Goal: Transaction & Acquisition: Book appointment/travel/reservation

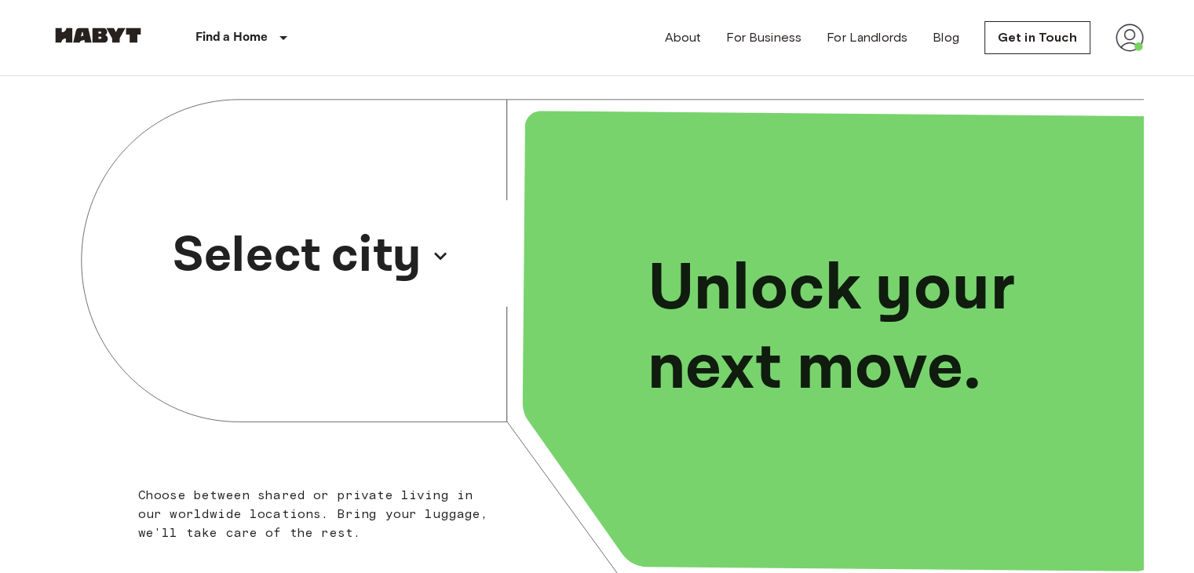
click at [334, 256] on p "Select city" at bounding box center [297, 255] width 249 height 75
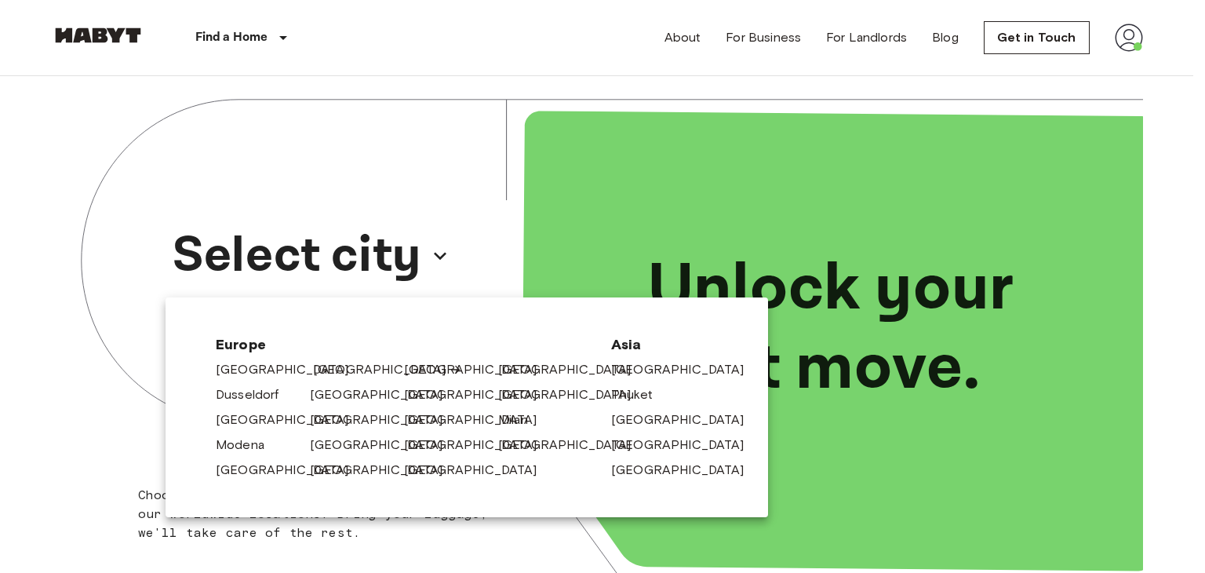
click at [324, 377] on link "[GEOGRAPHIC_DATA]" at bounding box center [387, 369] width 149 height 19
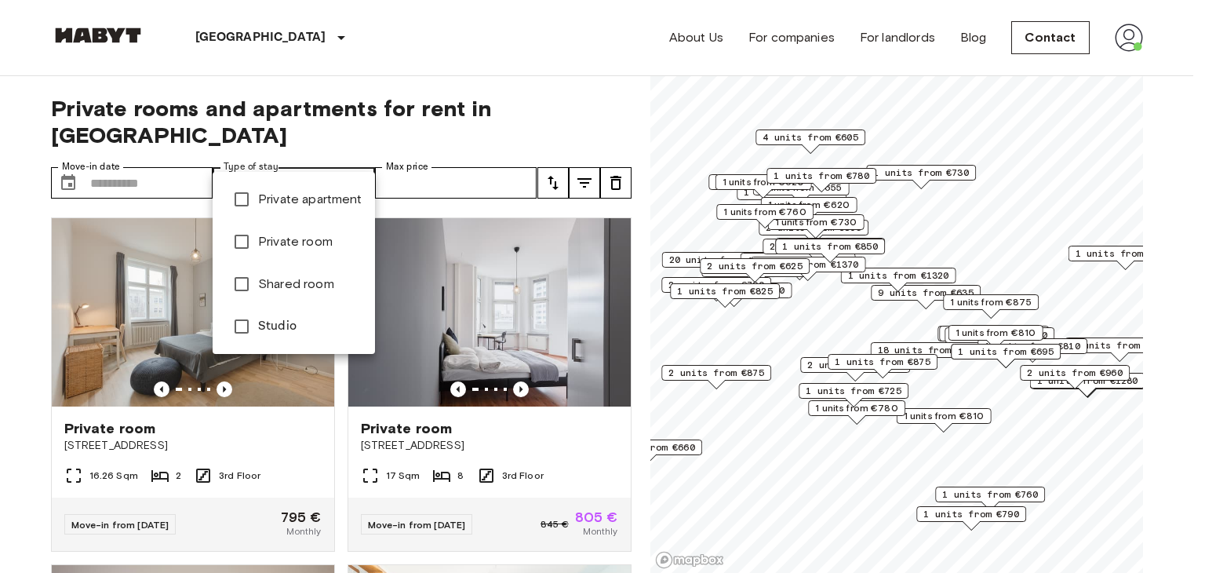
click at [25, 351] on div at bounding box center [602, 286] width 1205 height 573
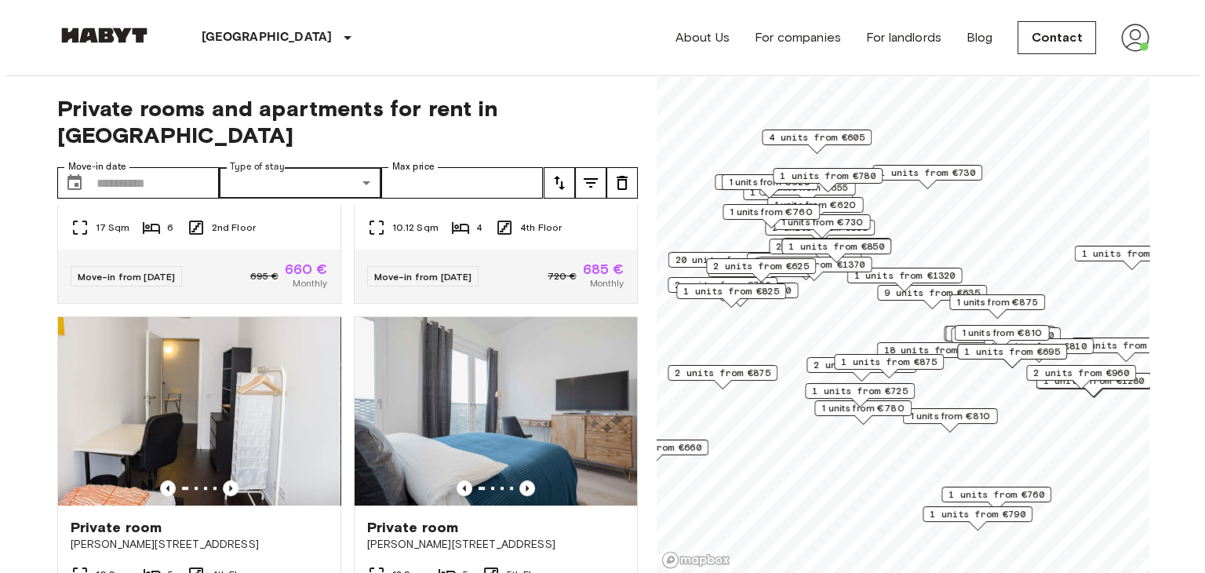
scroll to position [314, 0]
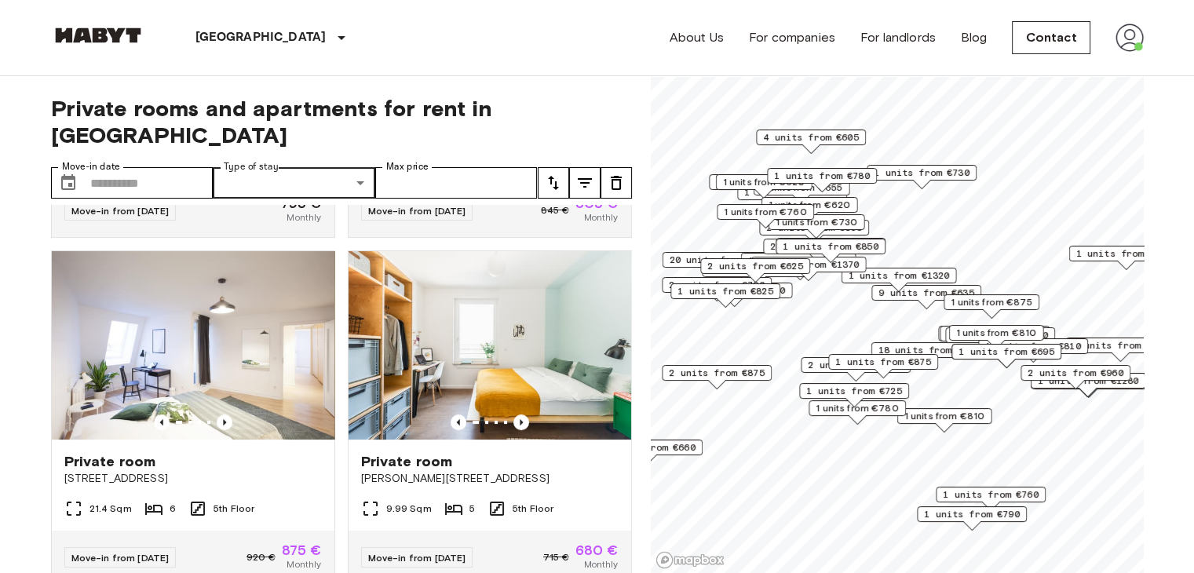
click at [594, 167] on button "tune" at bounding box center [584, 182] width 31 height 31
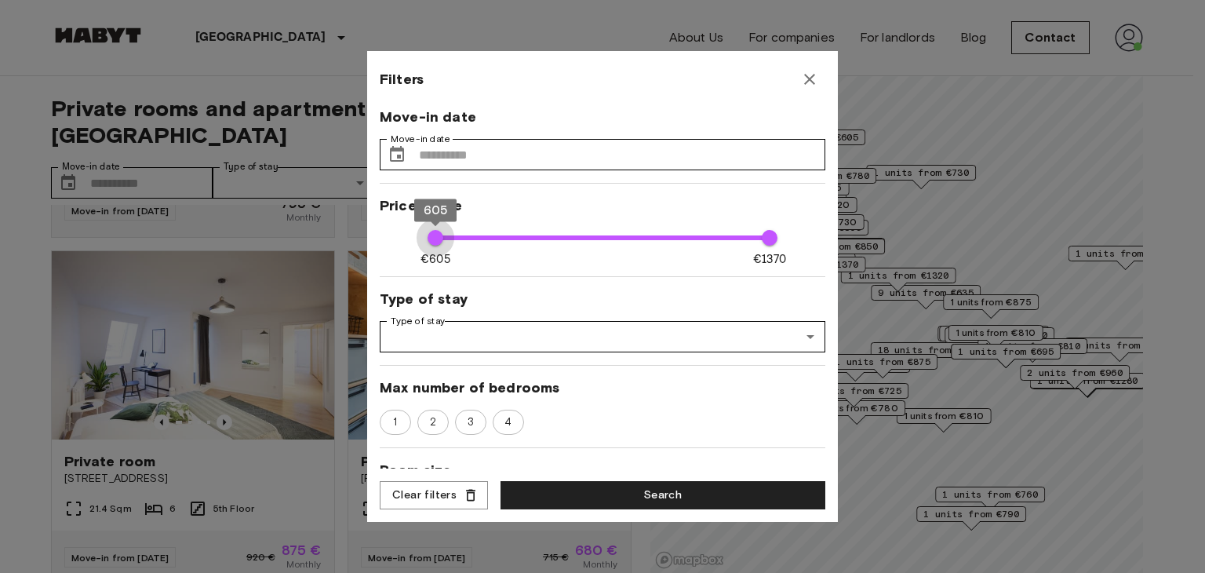
drag, startPoint x: 426, startPoint y: 238, endPoint x: 383, endPoint y: 239, distance: 43.2
click at [386, 244] on div "Move-in date Move-in date ​ Move-in date Price range €605 €1370 605 1370 Type o…" at bounding box center [603, 288] width 446 height 361
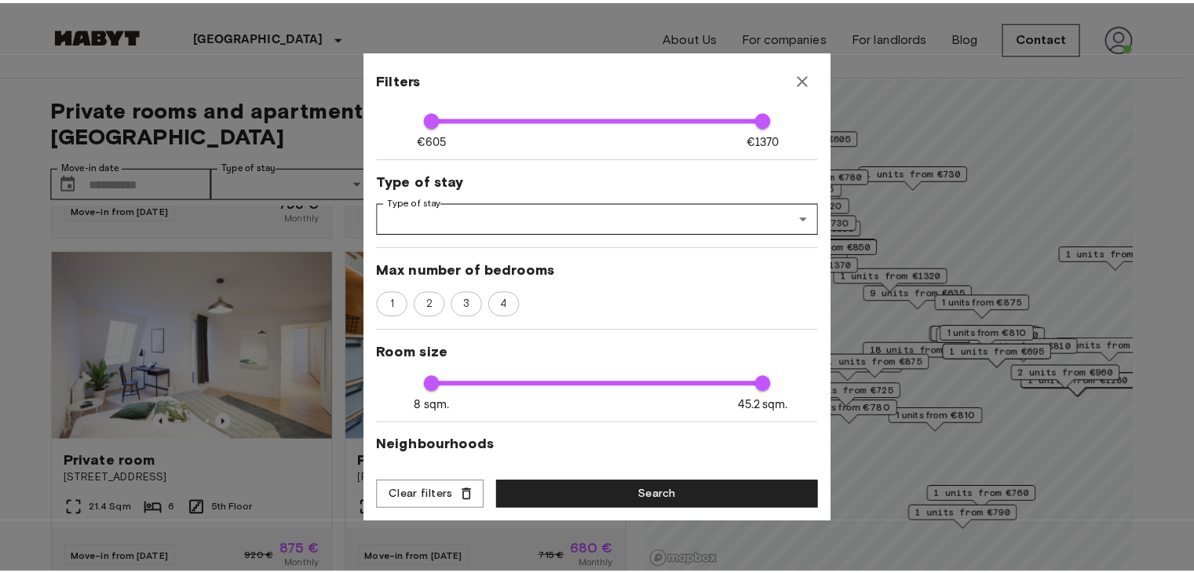
scroll to position [0, 0]
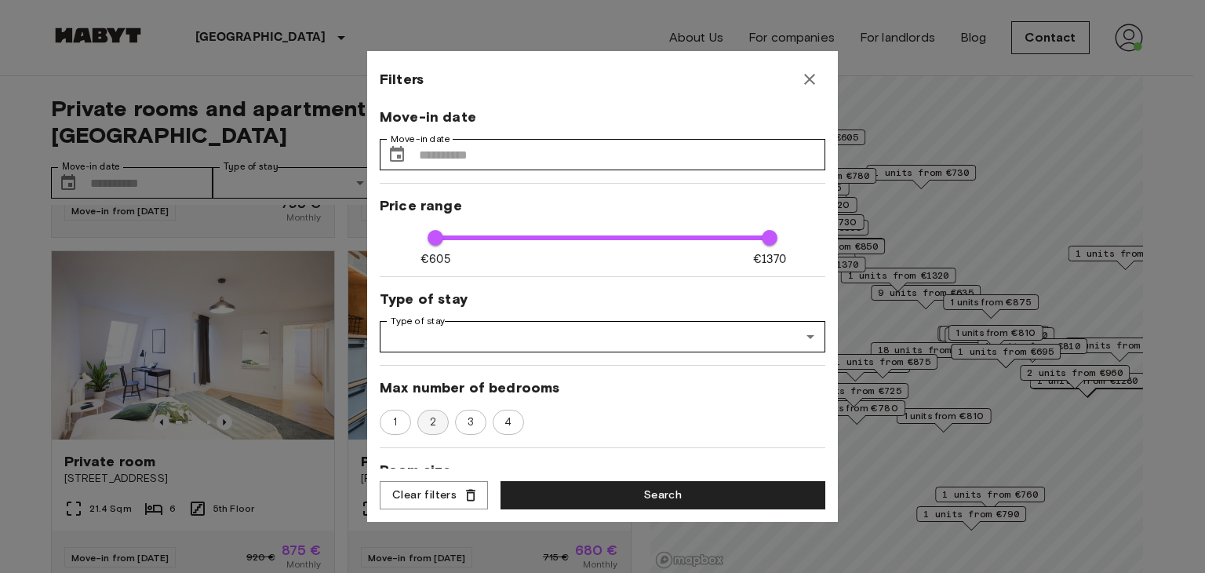
click at [429, 425] on span "2" at bounding box center [433, 422] width 24 height 16
type input "****"
type input "**"
click at [560, 500] on button "Search" at bounding box center [663, 495] width 325 height 29
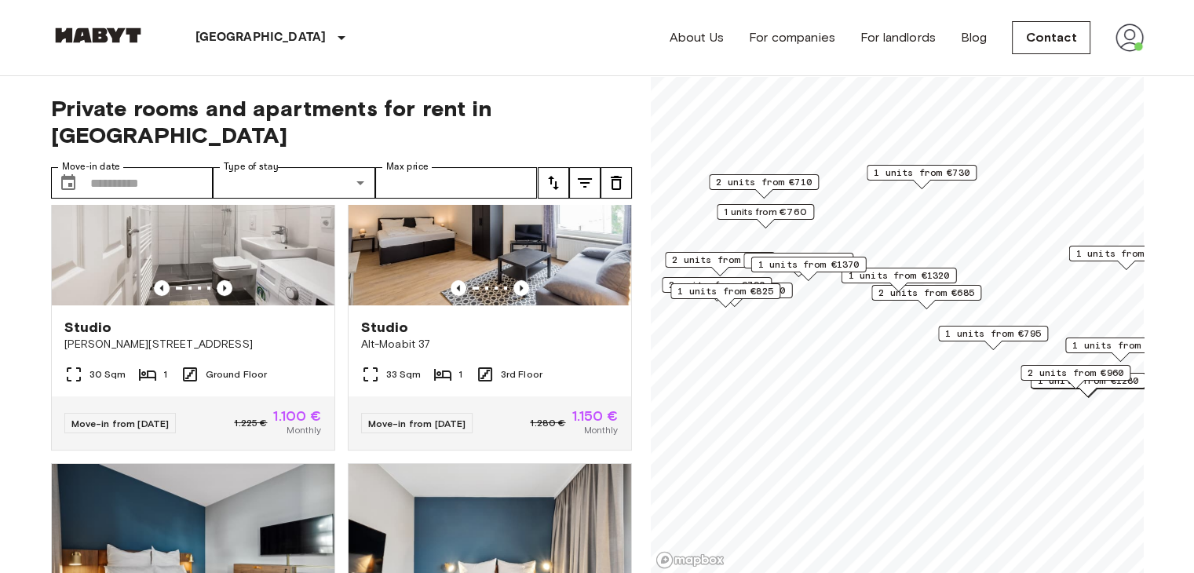
scroll to position [471, 0]
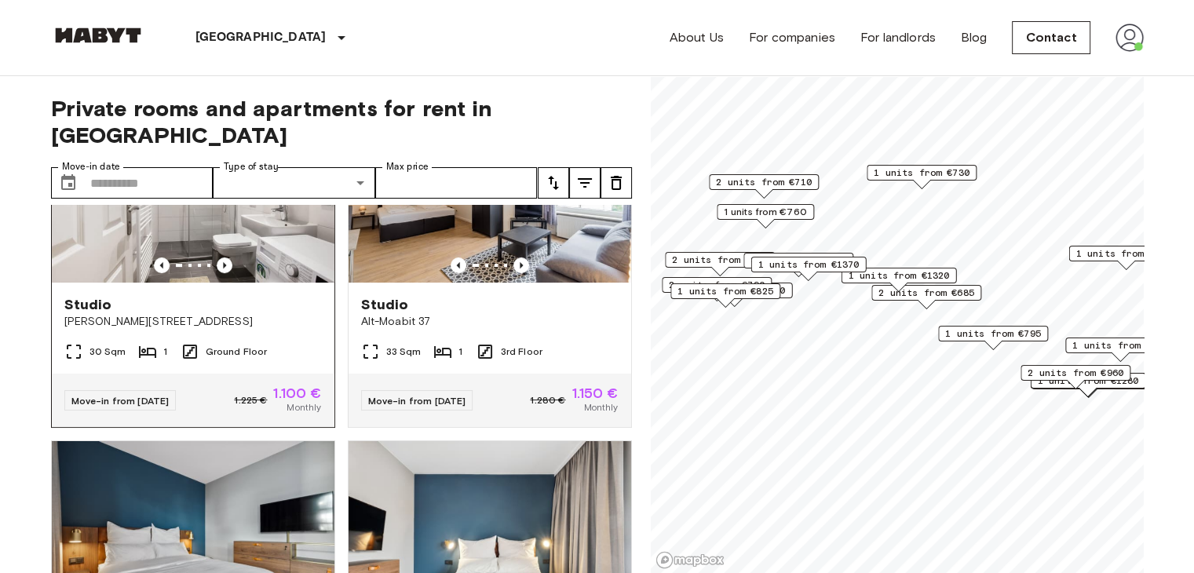
click at [84, 296] on font "Studio" at bounding box center [88, 304] width 48 height 17
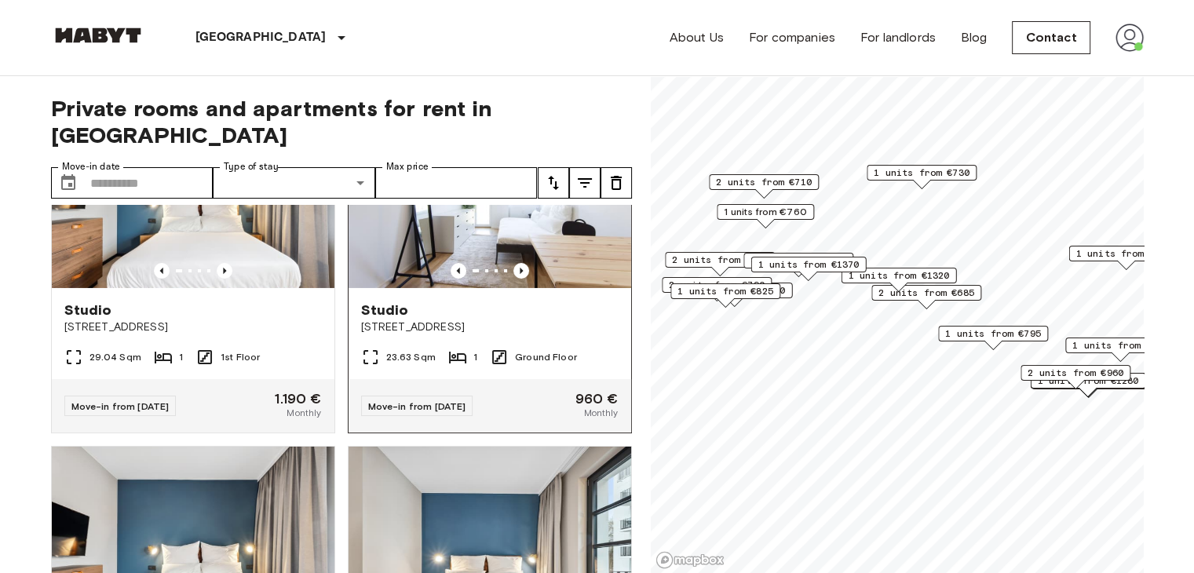
scroll to position [5864, 0]
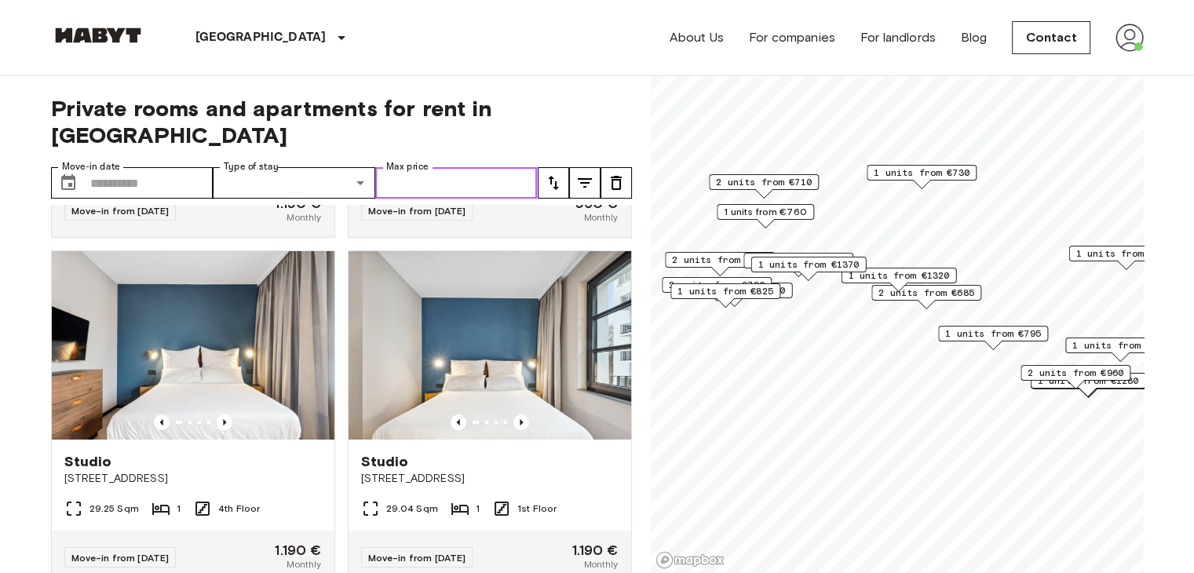
click at [490, 167] on input "Max price" at bounding box center [456, 182] width 162 height 31
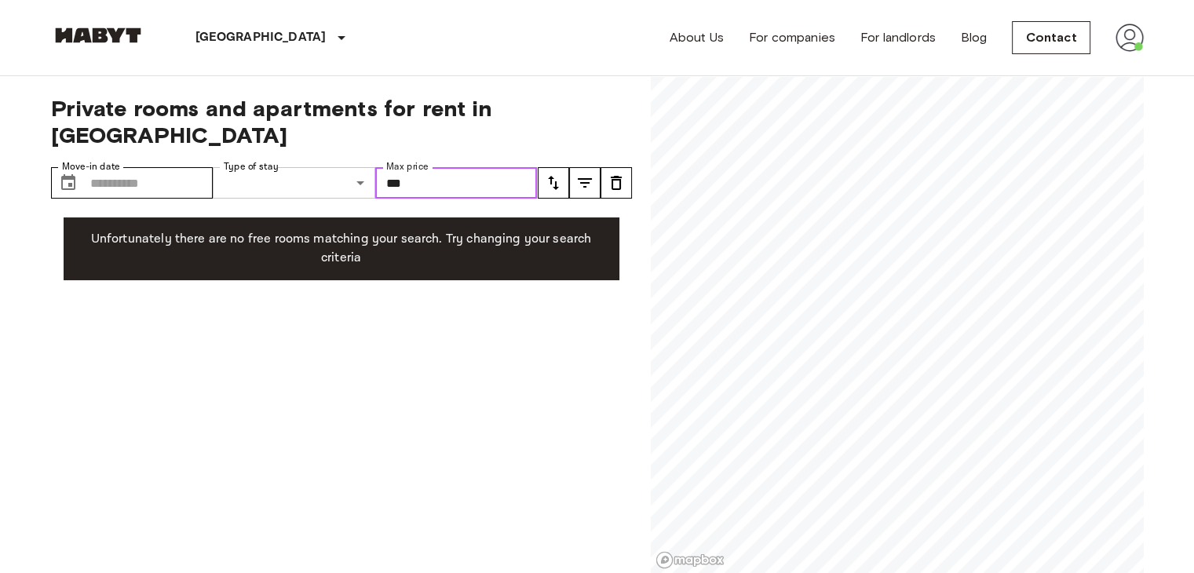
type input "***"
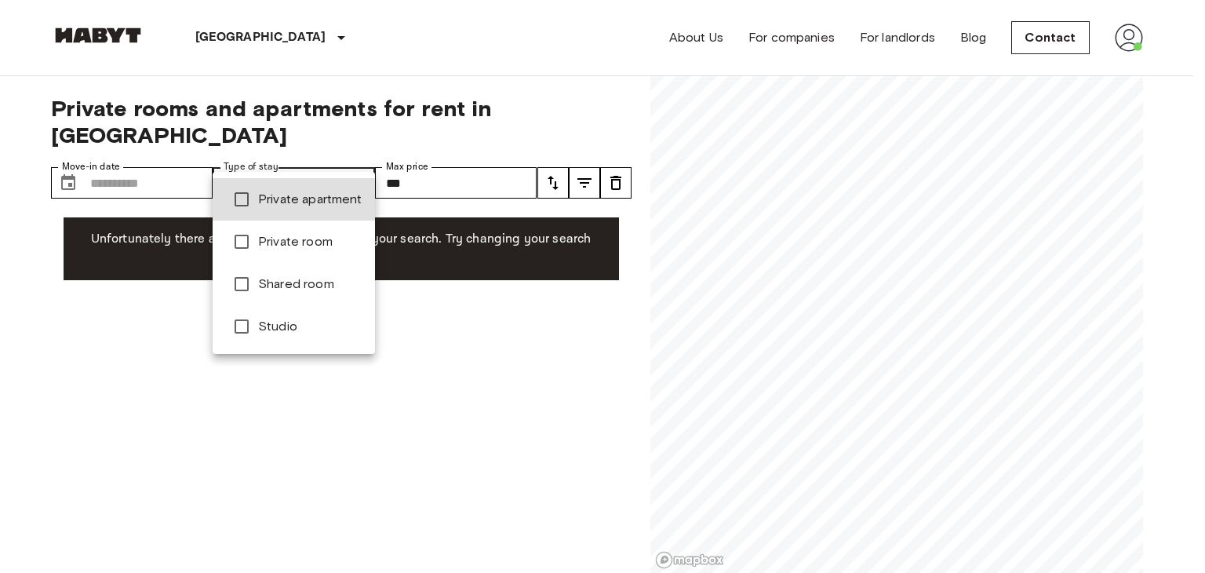
click at [530, 366] on div at bounding box center [602, 286] width 1205 height 573
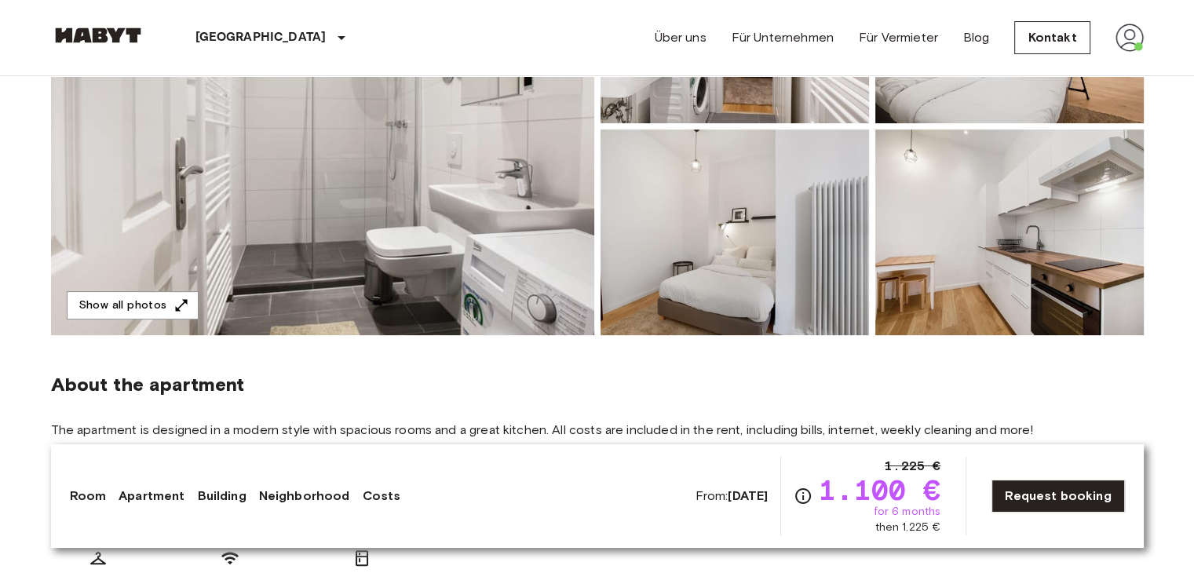
scroll to position [157, 0]
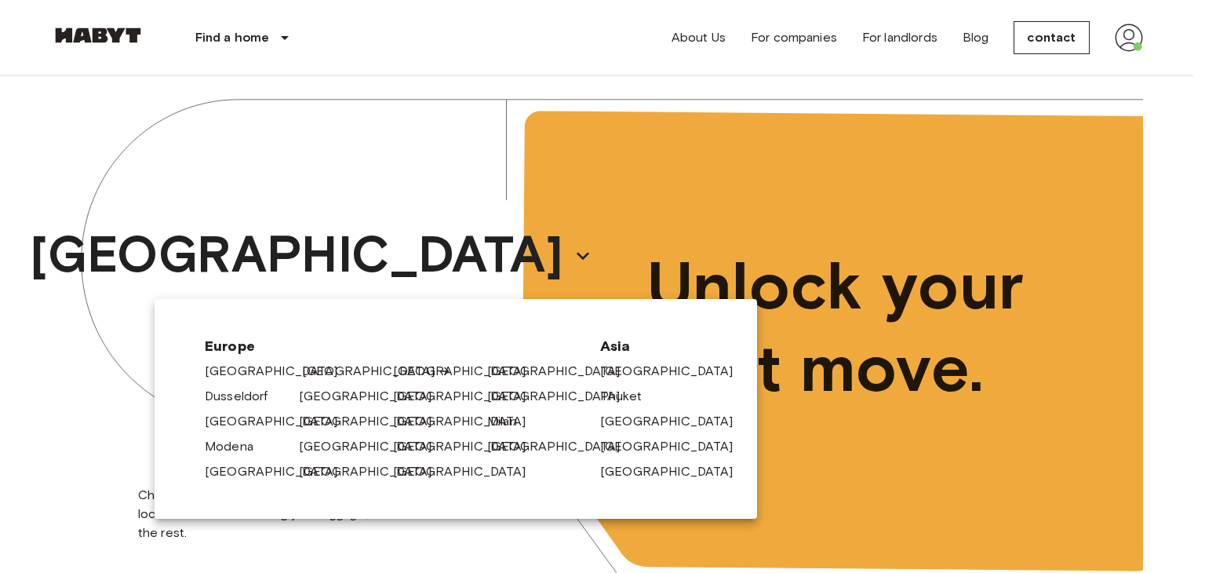
click at [317, 370] on font "[GEOGRAPHIC_DATA]" at bounding box center [368, 370] width 133 height 15
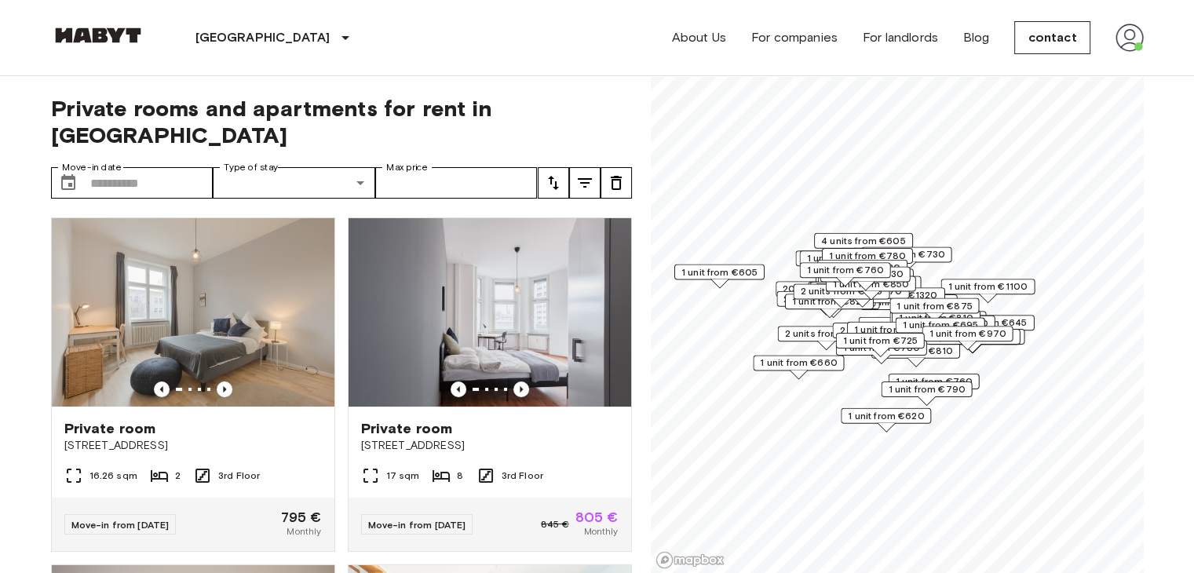
click at [229, 160] on label "Type of stay" at bounding box center [251, 167] width 54 height 14
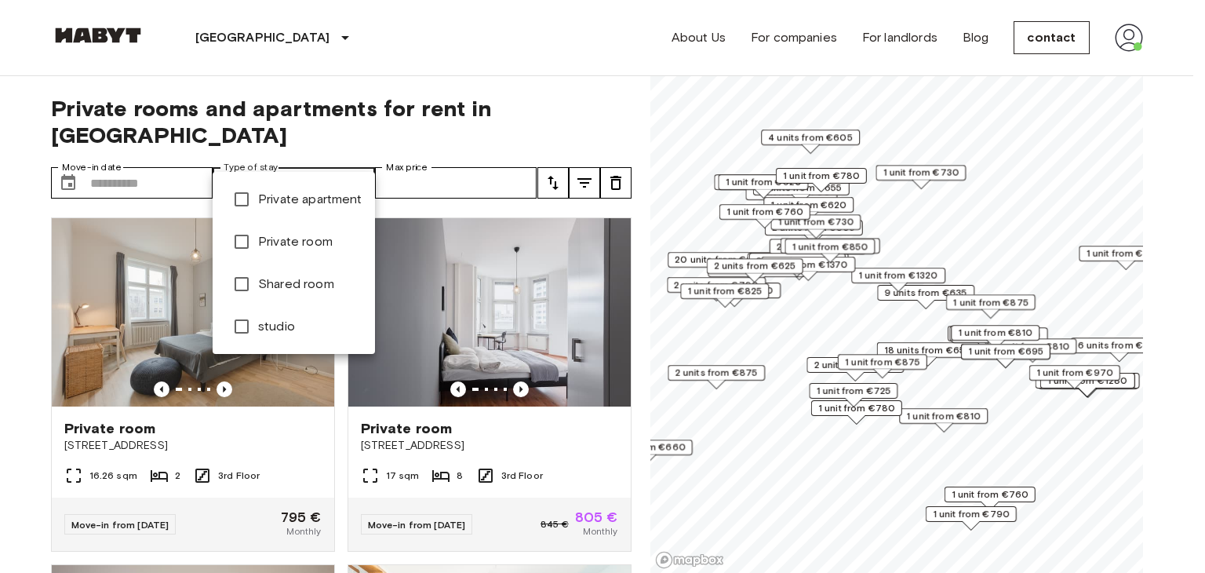
type input "**********"
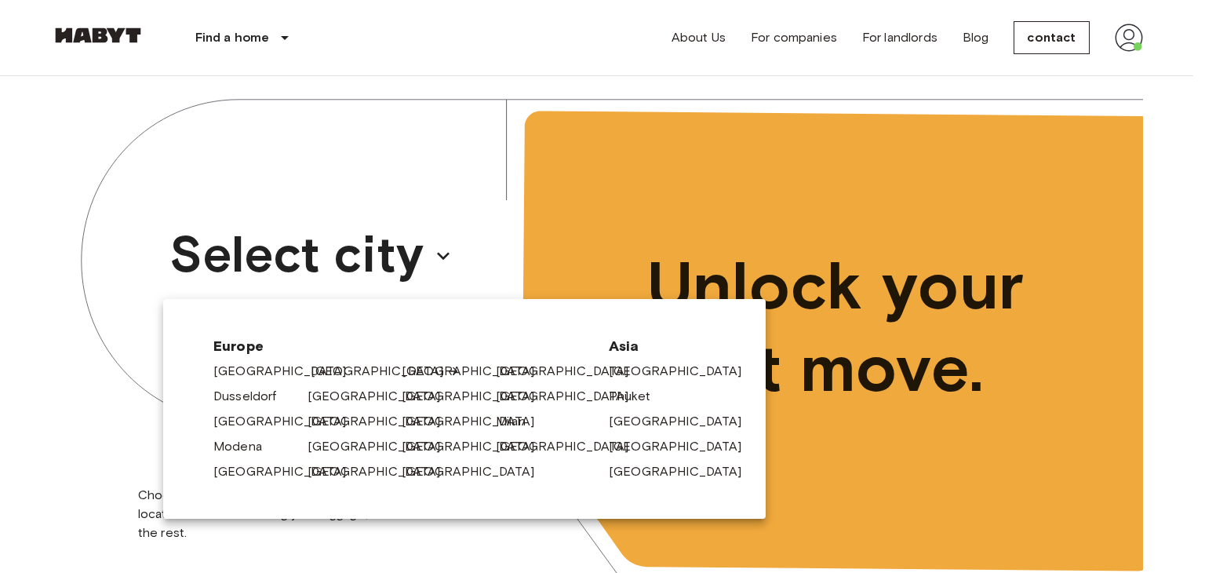
click at [310, 365] on div "[GEOGRAPHIC_DATA]" at bounding box center [348, 367] width 94 height 25
click at [348, 383] on div "[GEOGRAPHIC_DATA]" at bounding box center [348, 393] width 94 height 25
click at [339, 370] on font "[GEOGRAPHIC_DATA]" at bounding box center [377, 370] width 133 height 15
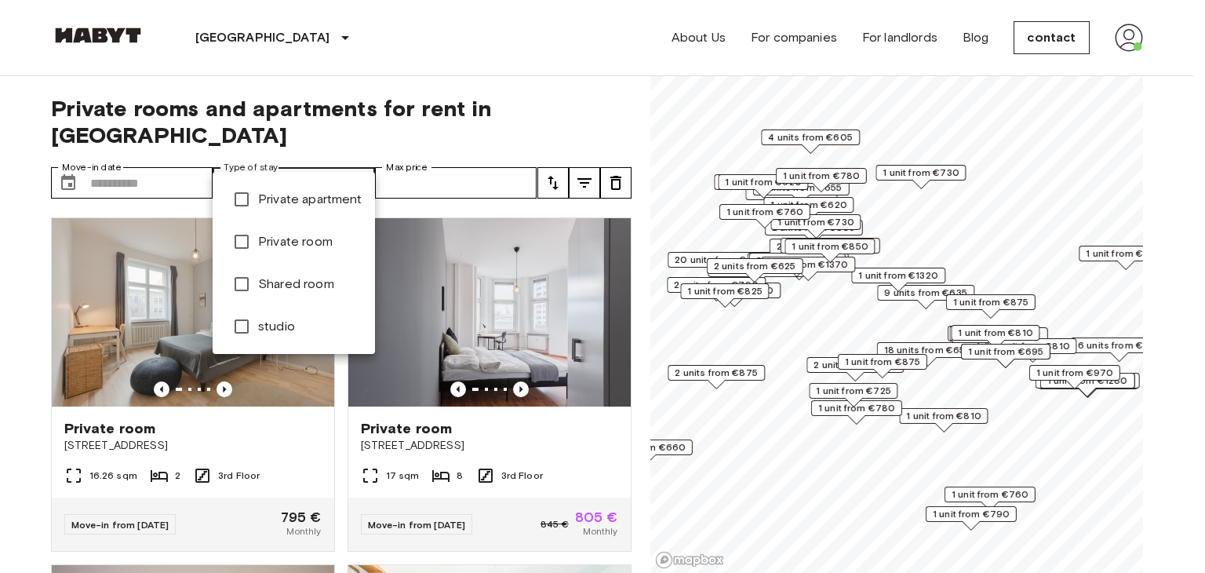
type input "**********"
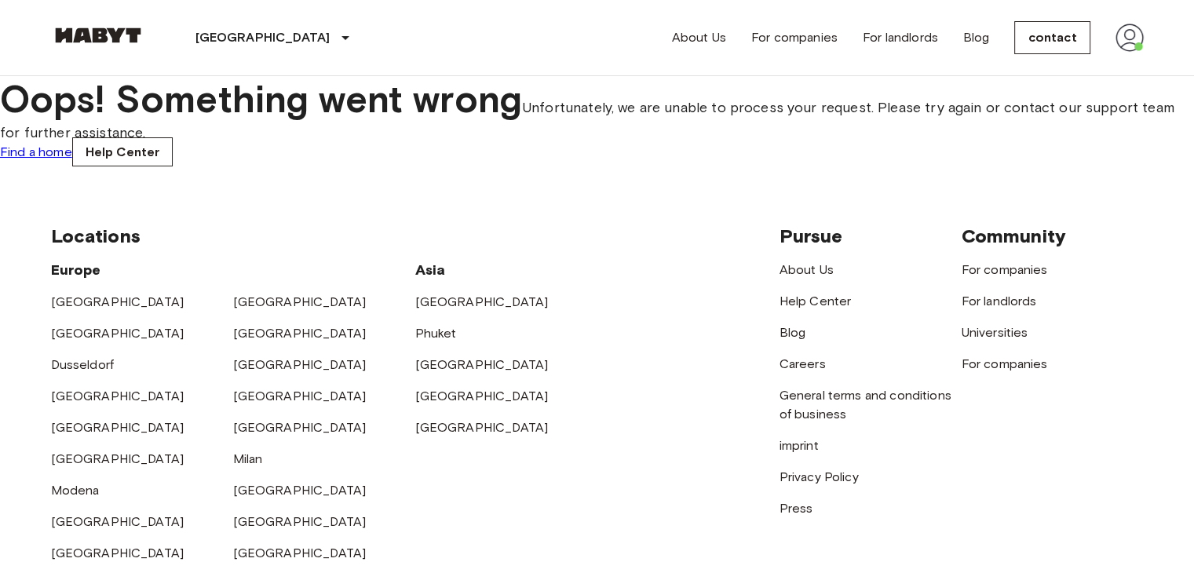
click at [72, 159] on font "Find a home" at bounding box center [36, 151] width 72 height 15
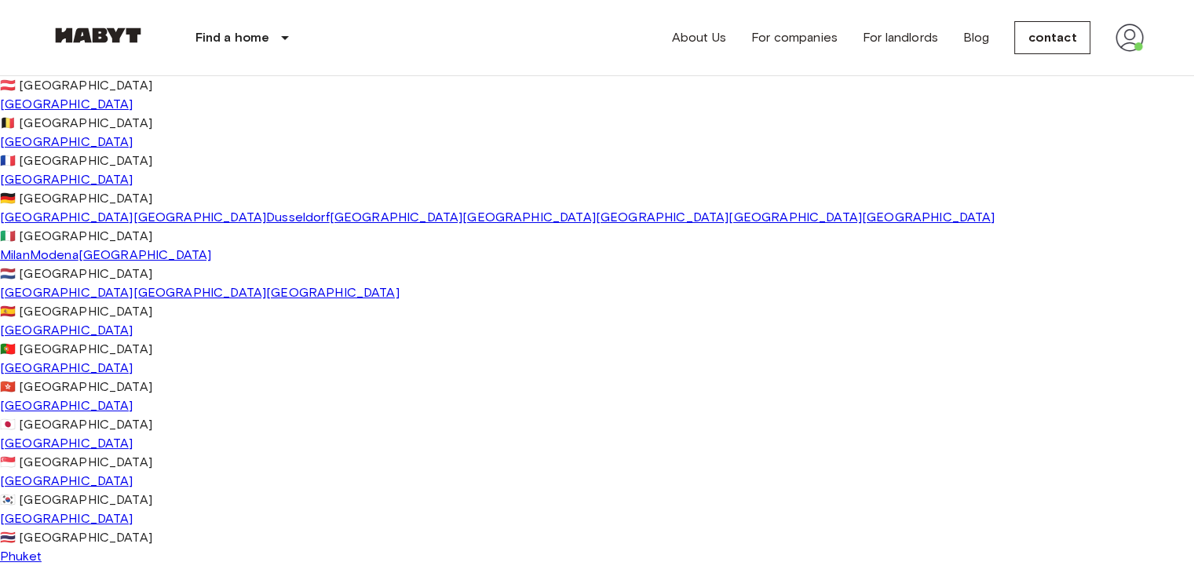
click at [52, 224] on font "[GEOGRAPHIC_DATA]" at bounding box center [66, 217] width 133 height 15
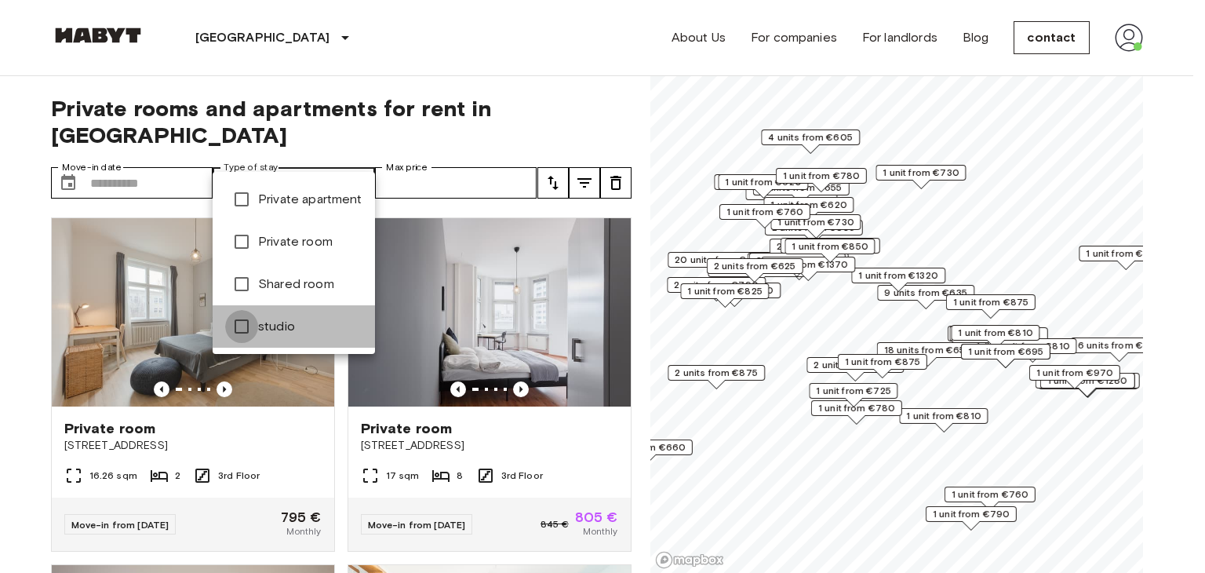
type input "******"
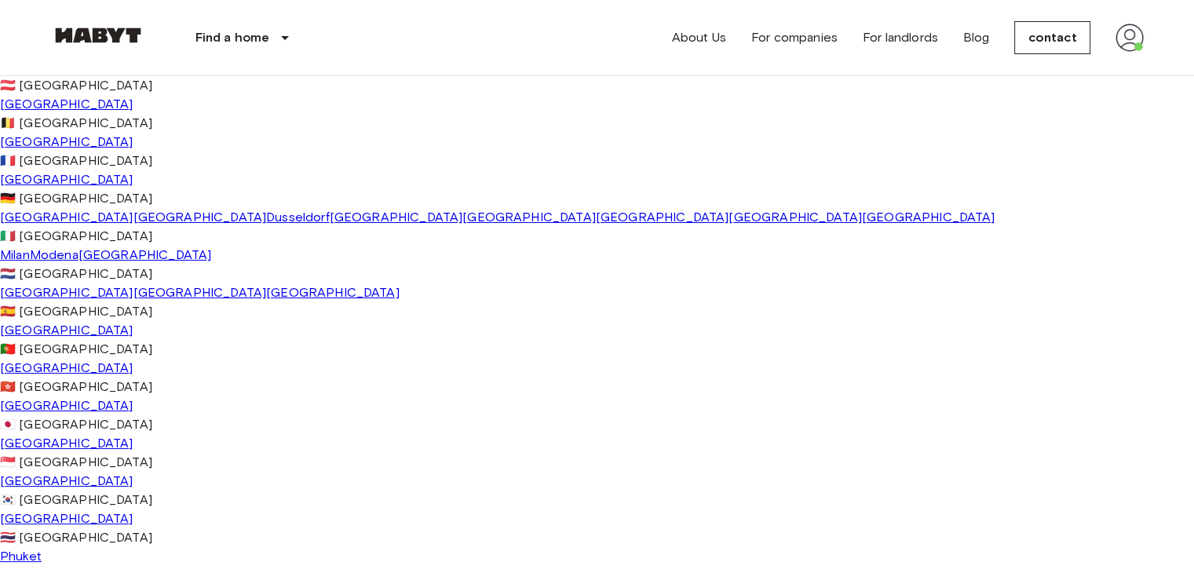
click at [56, 224] on link "[GEOGRAPHIC_DATA]" at bounding box center [66, 217] width 133 height 15
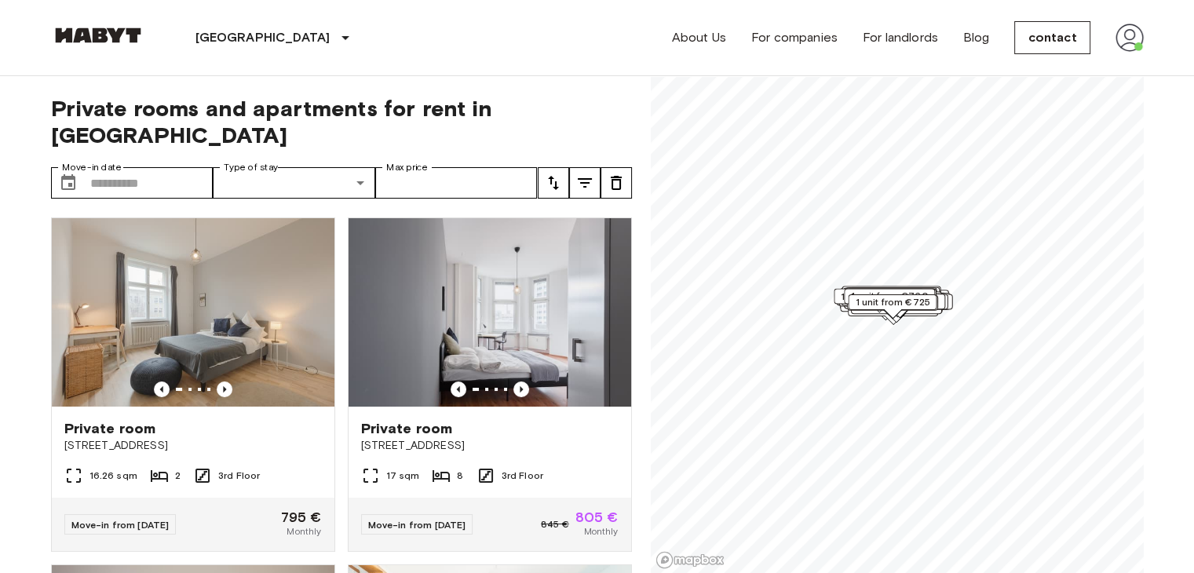
click at [275, 160] on label "Type of stay" at bounding box center [251, 167] width 54 height 14
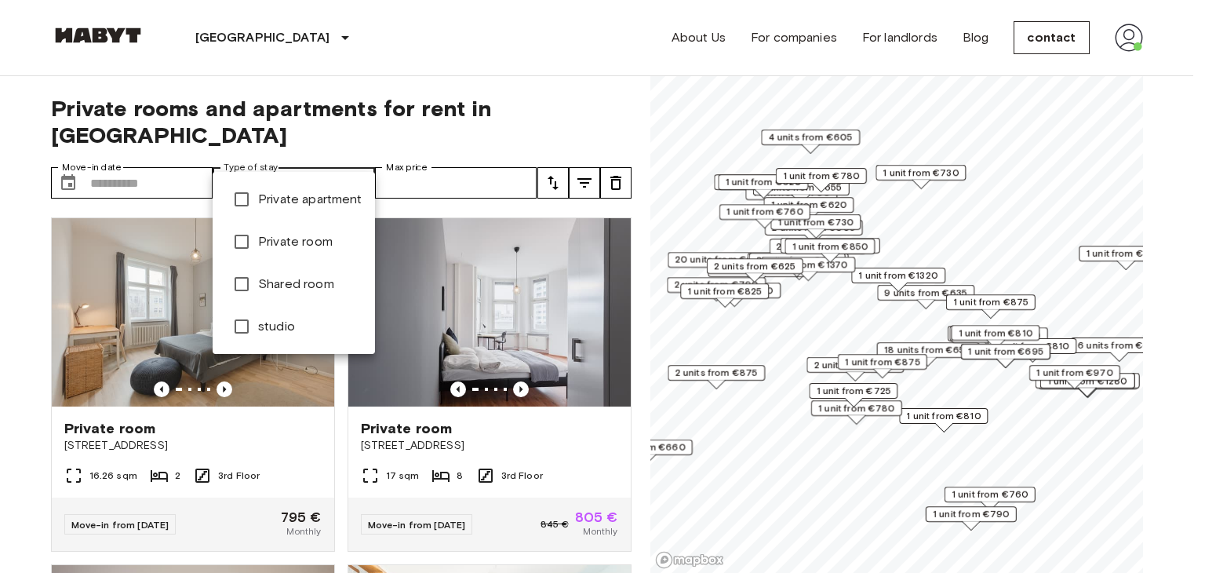
type input "**********"
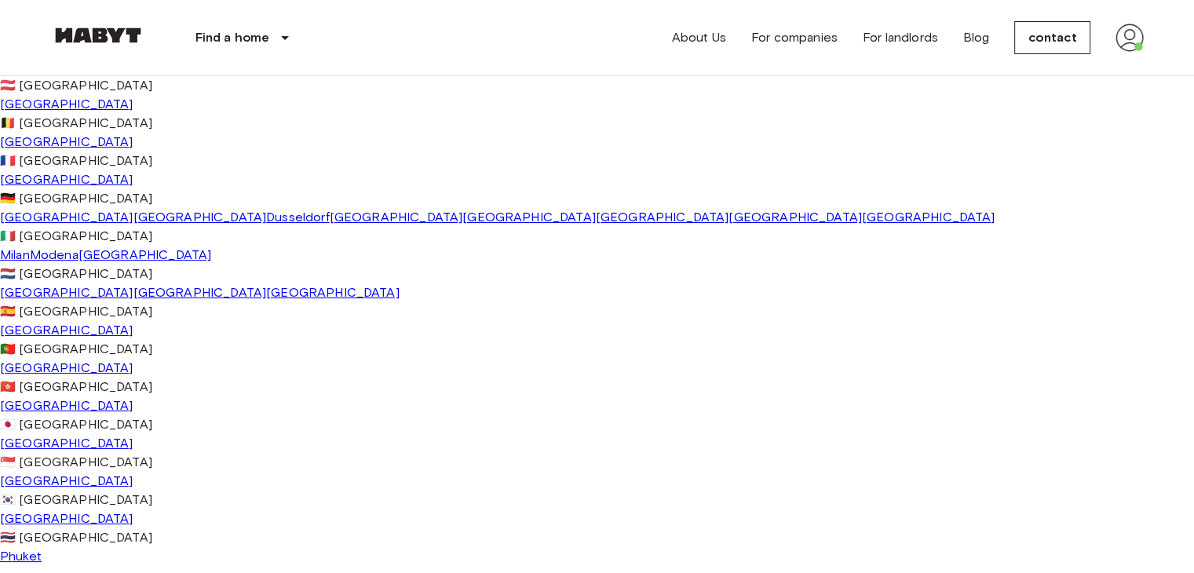
click at [47, 224] on font "[GEOGRAPHIC_DATA]" at bounding box center [66, 217] width 133 height 15
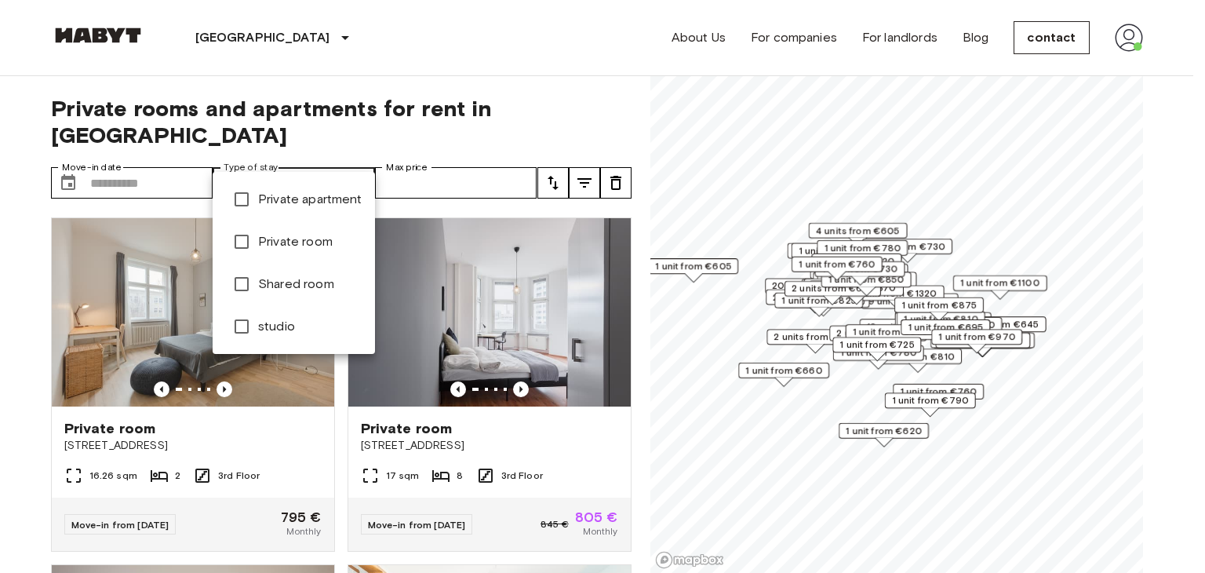
type input "**********"
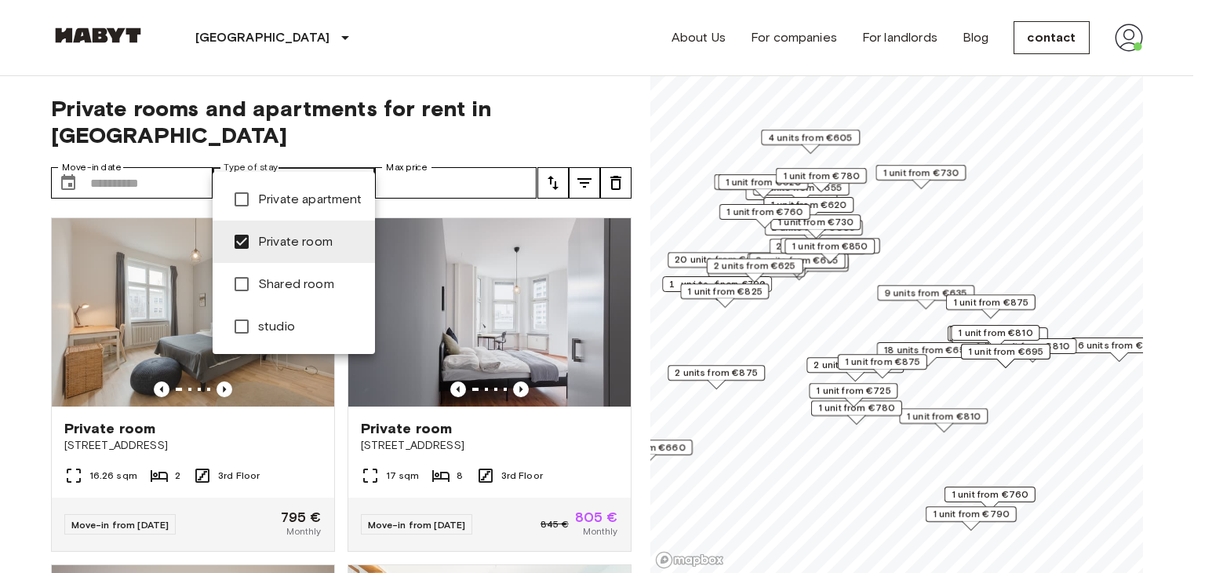
click at [35, 245] on div at bounding box center [602, 286] width 1205 height 573
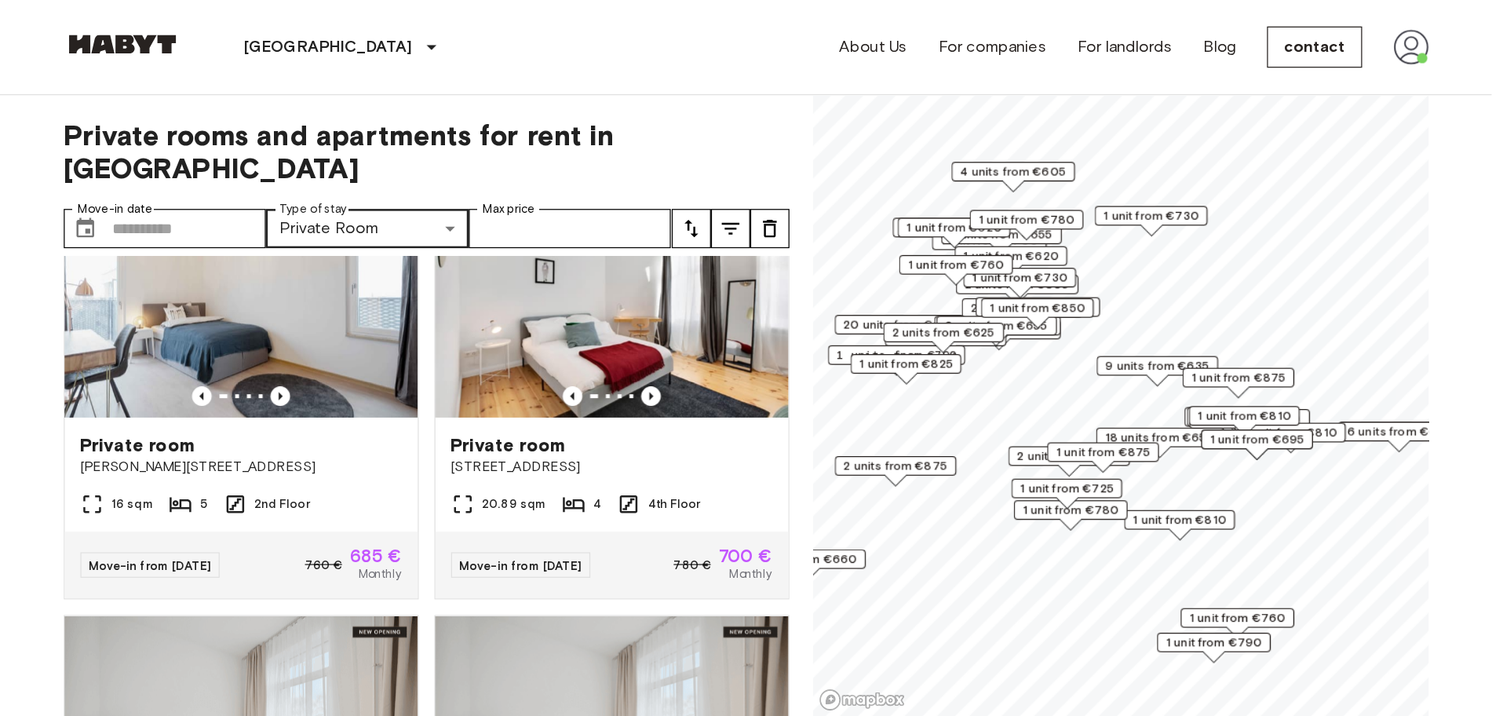
scroll to position [5393, 0]
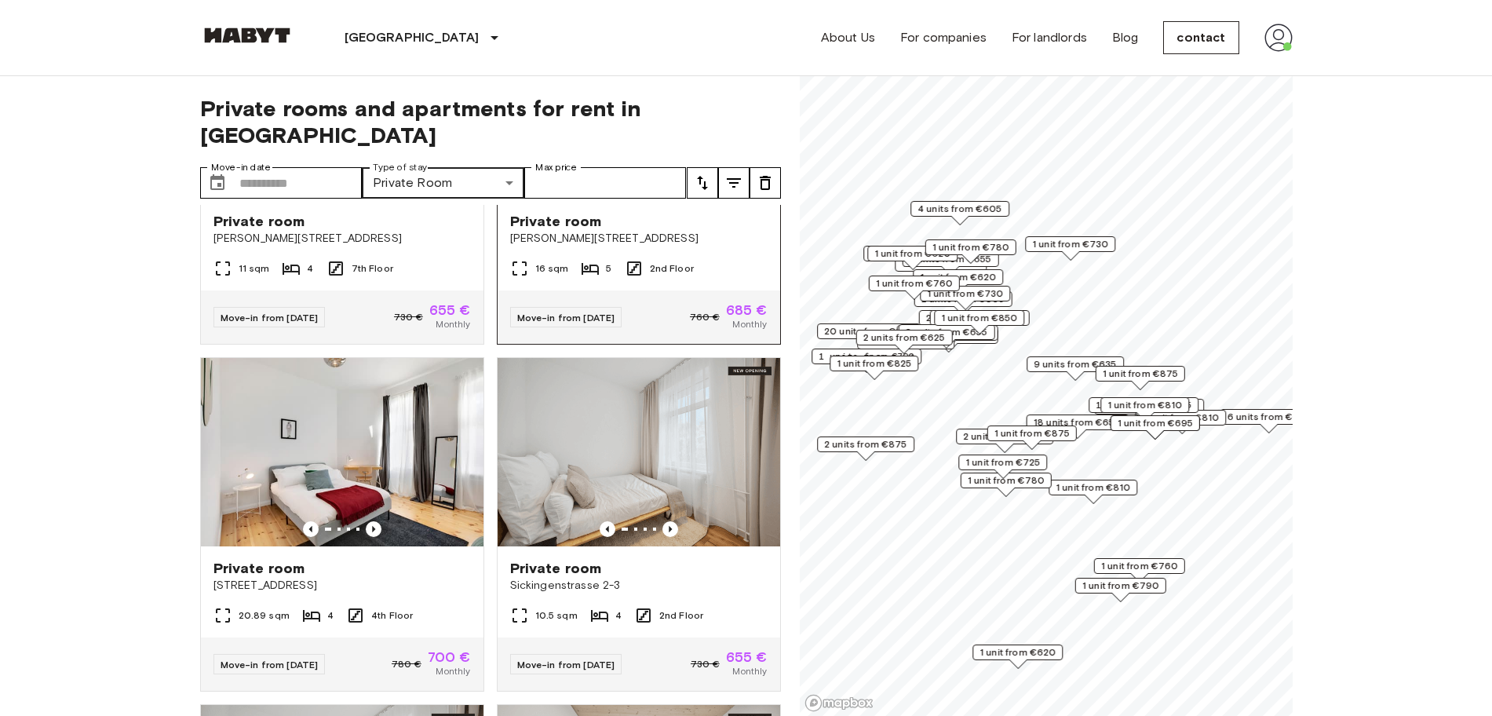
scroll to position [5036, 0]
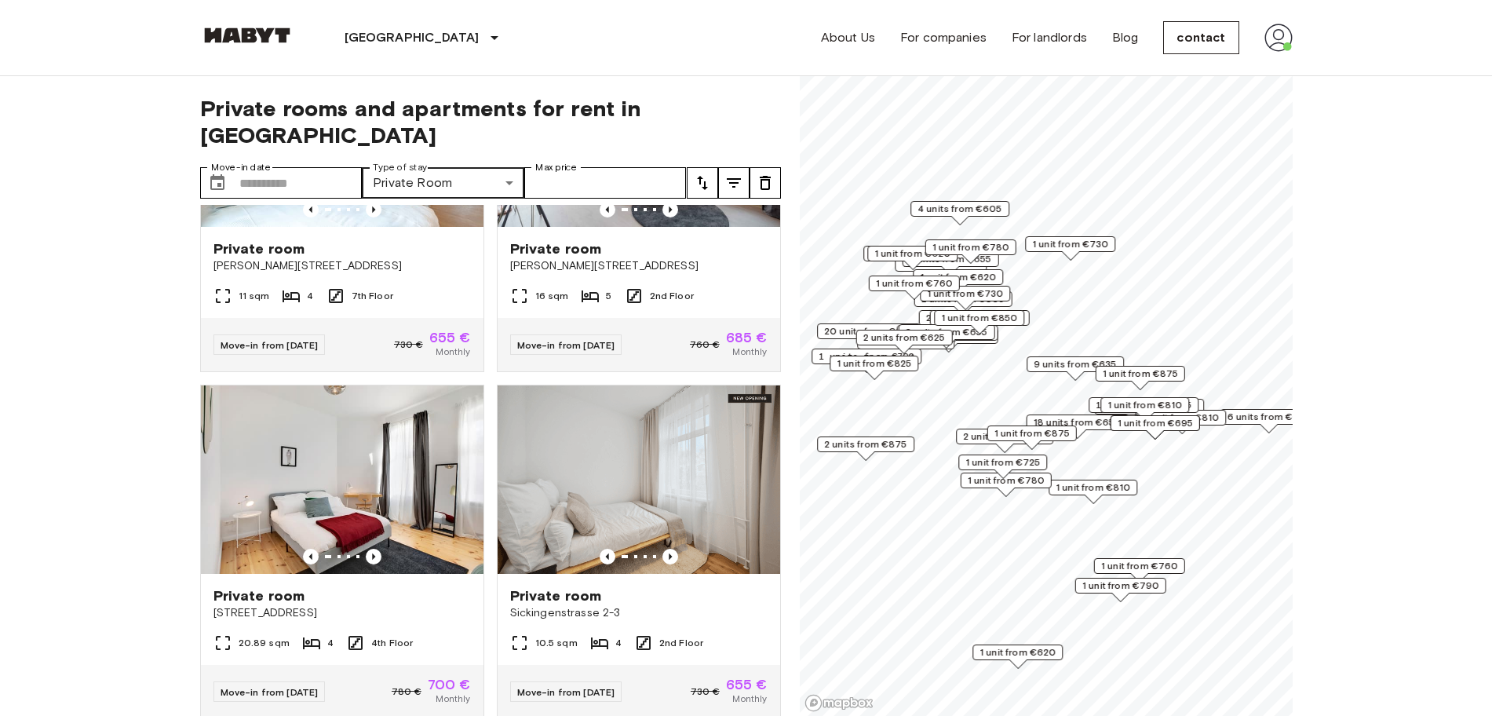
click at [724, 173] on icon "tune" at bounding box center [733, 182] width 19 height 19
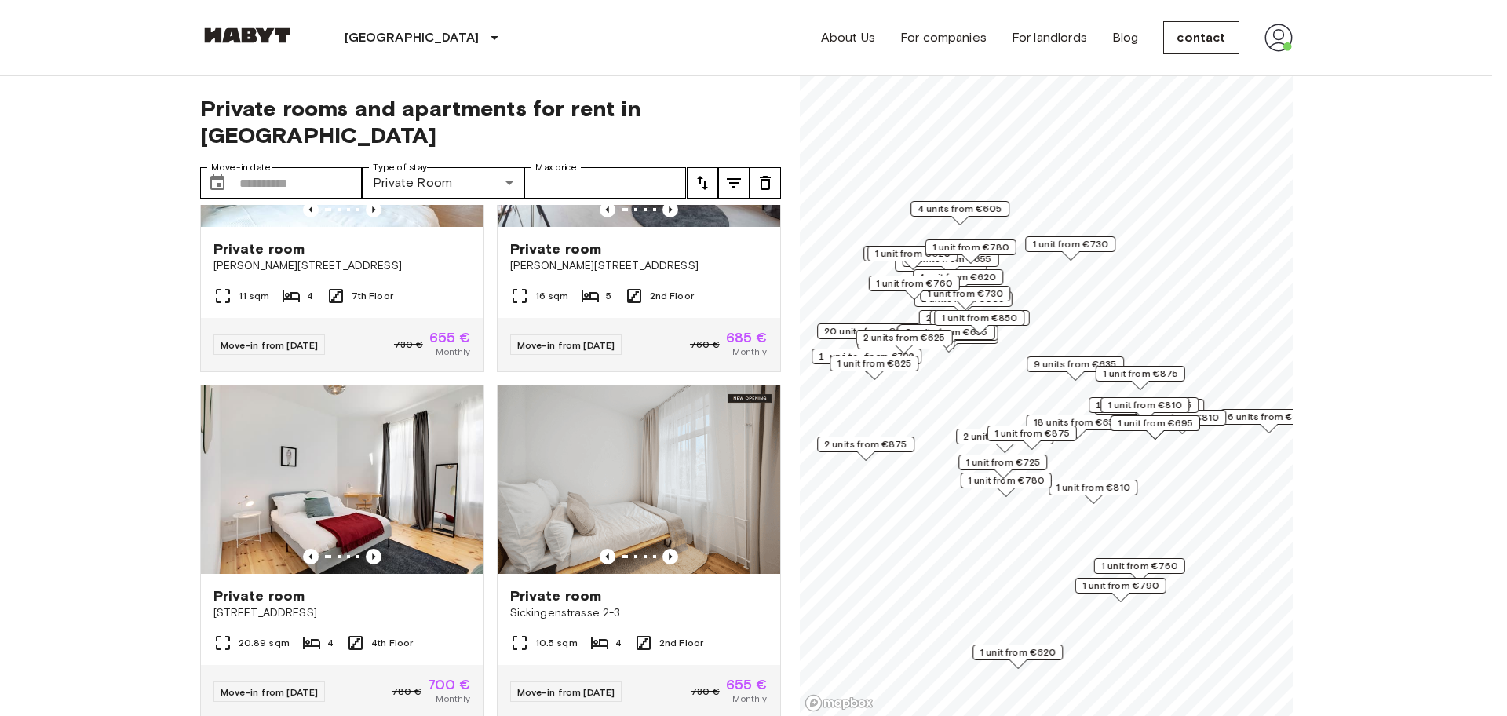
type input "****"
type input "**"
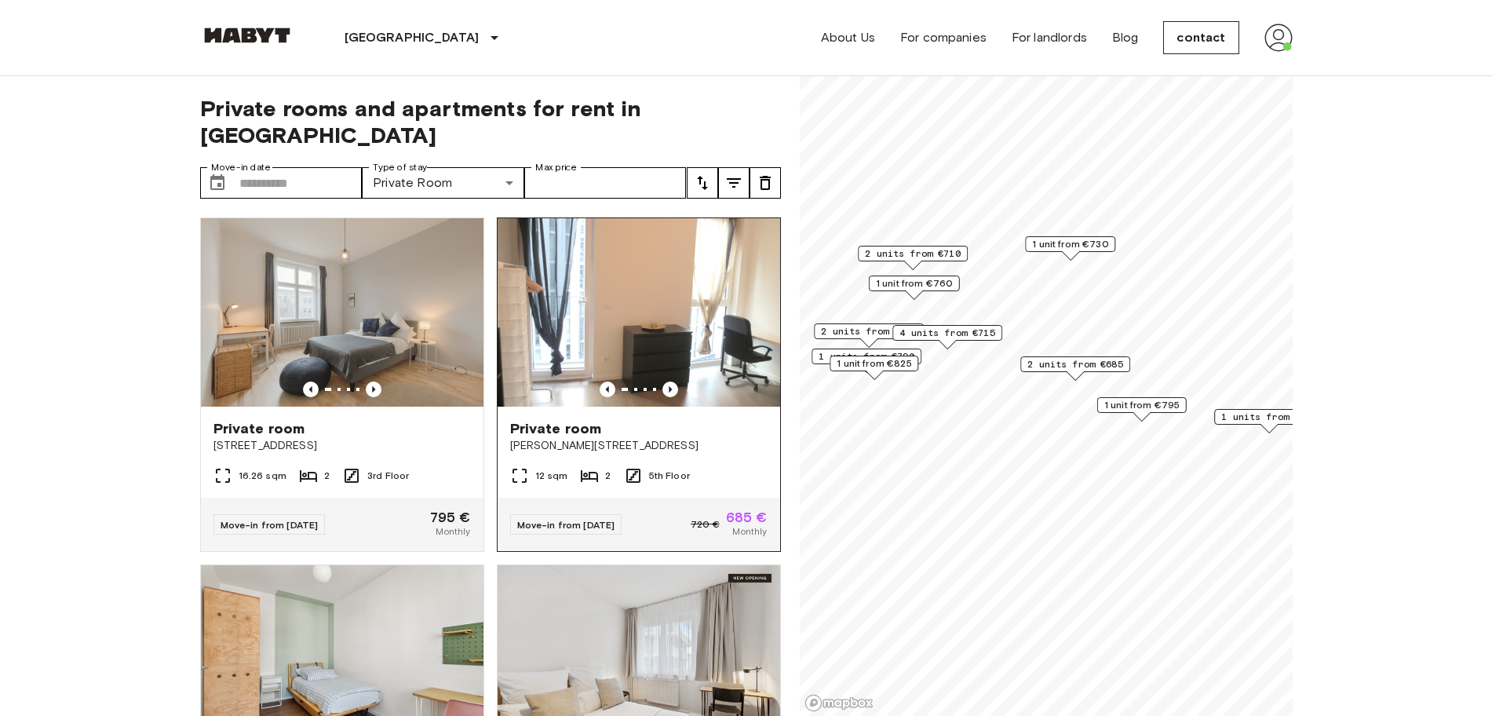
click at [538, 420] on font "Private room" at bounding box center [556, 428] width 92 height 17
click at [644, 419] on div "Private room" at bounding box center [638, 428] width 257 height 19
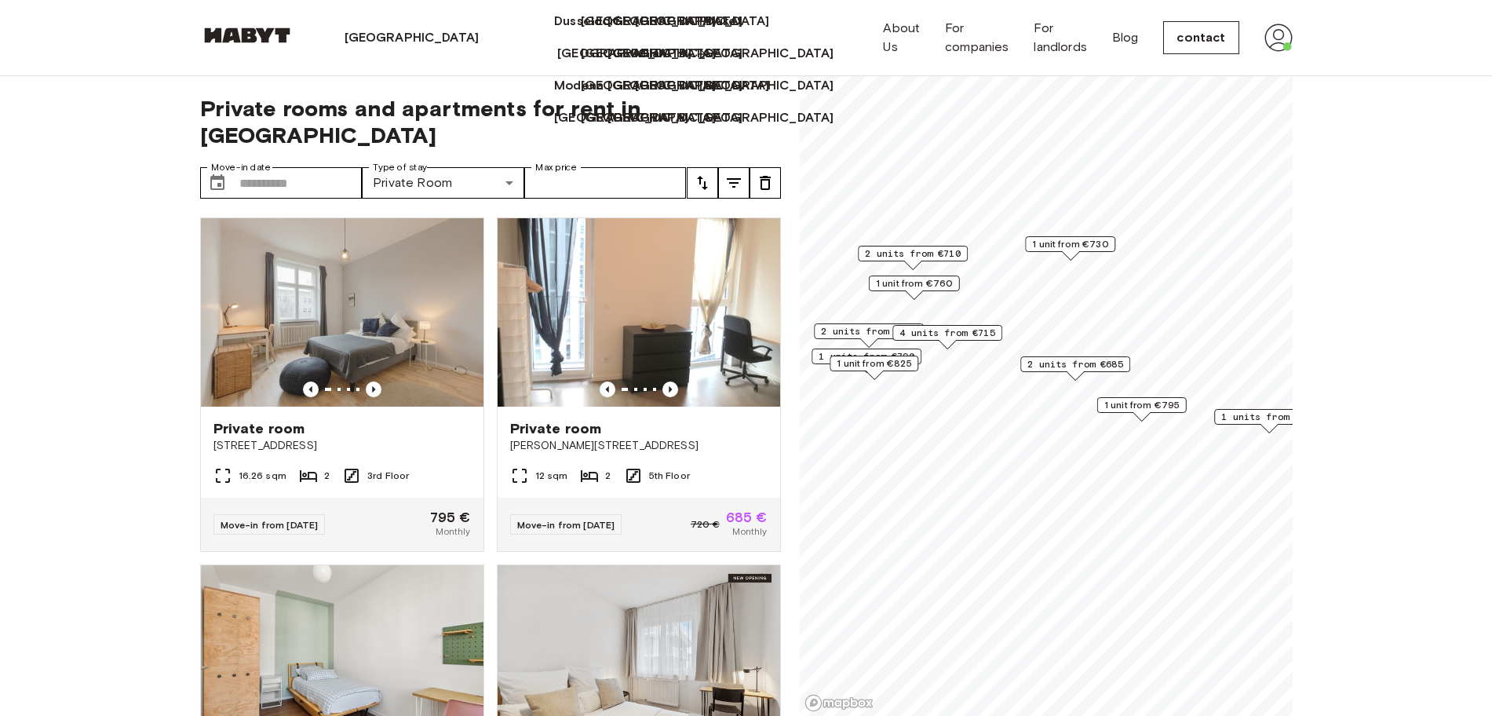
click at [557, 60] on font "[GEOGRAPHIC_DATA]" at bounding box center [624, 53] width 135 height 15
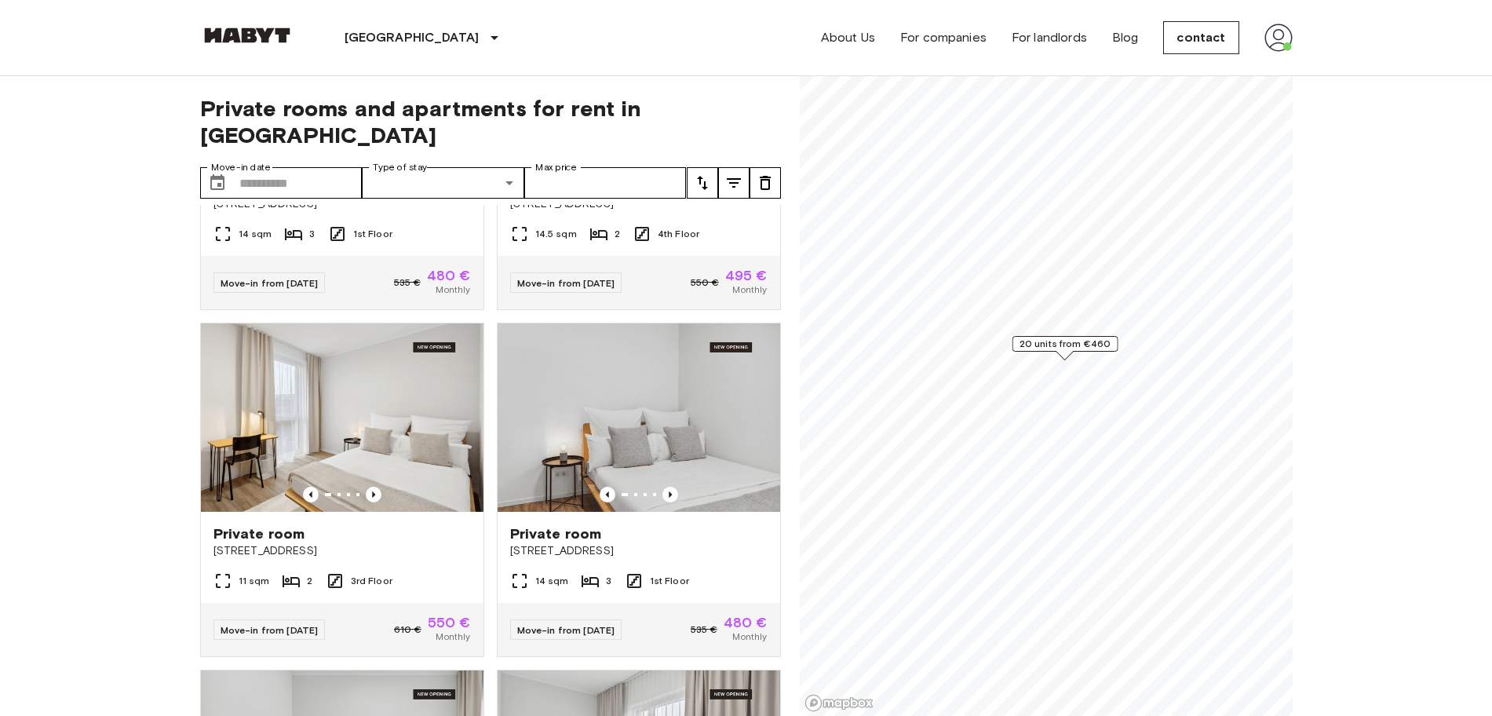
scroll to position [392, 0]
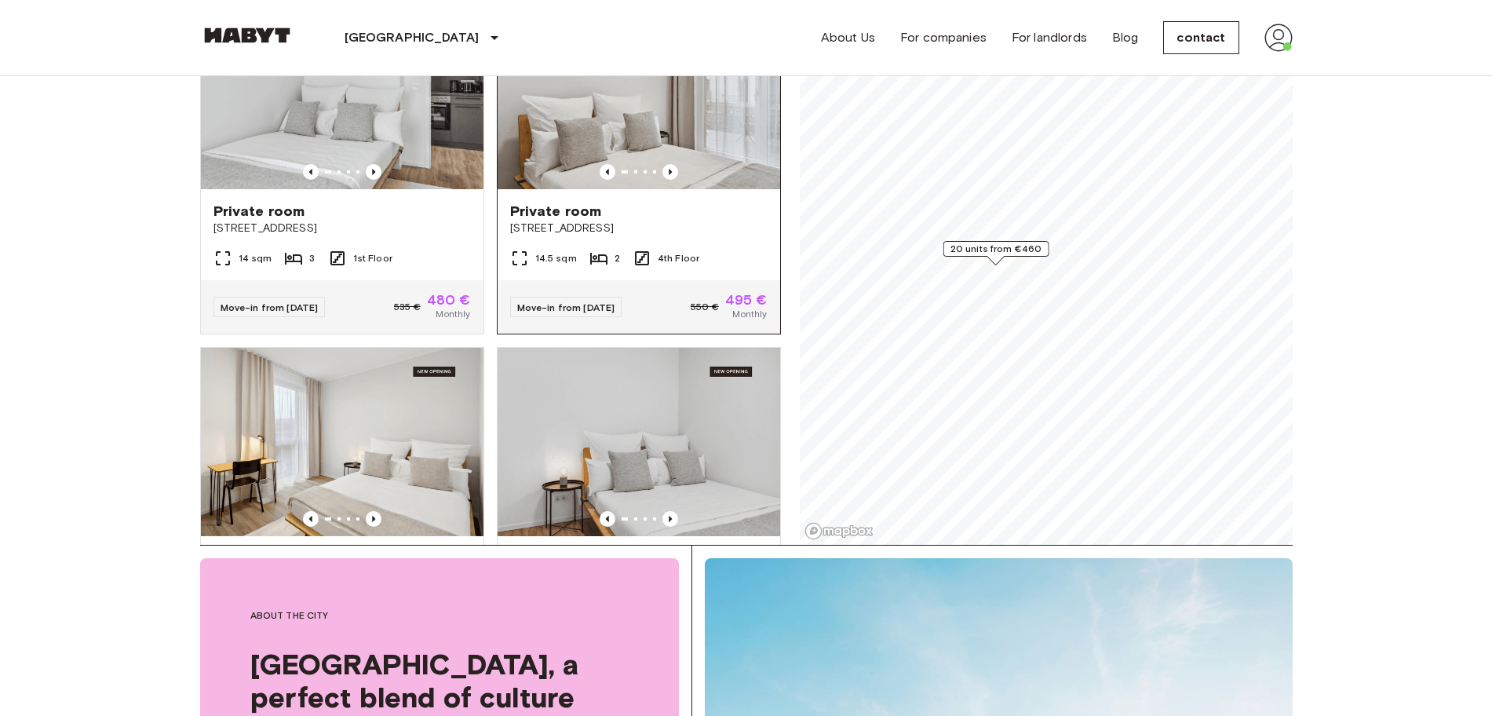
scroll to position [196, 0]
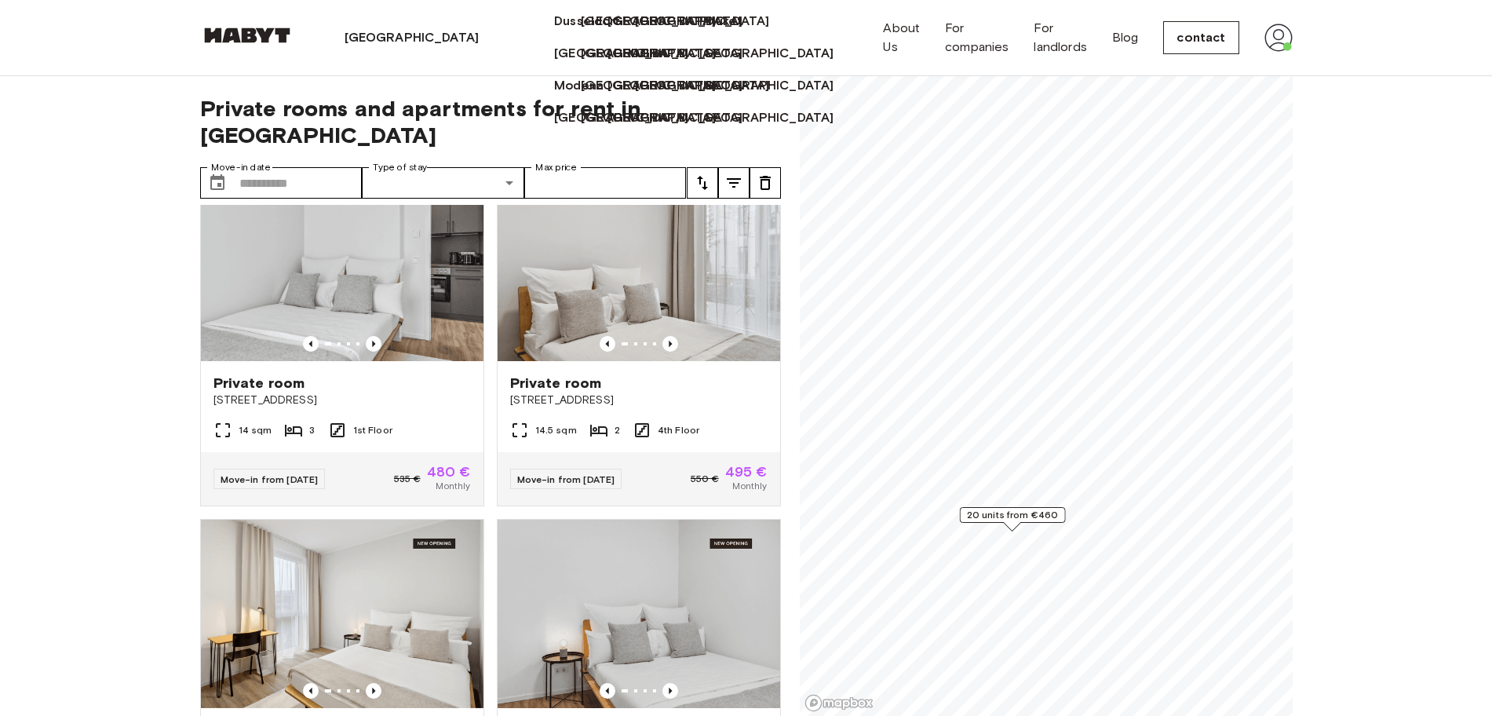
click at [390, 35] on div "[GEOGRAPHIC_DATA]" at bounding box center [415, 37] width 242 height 75
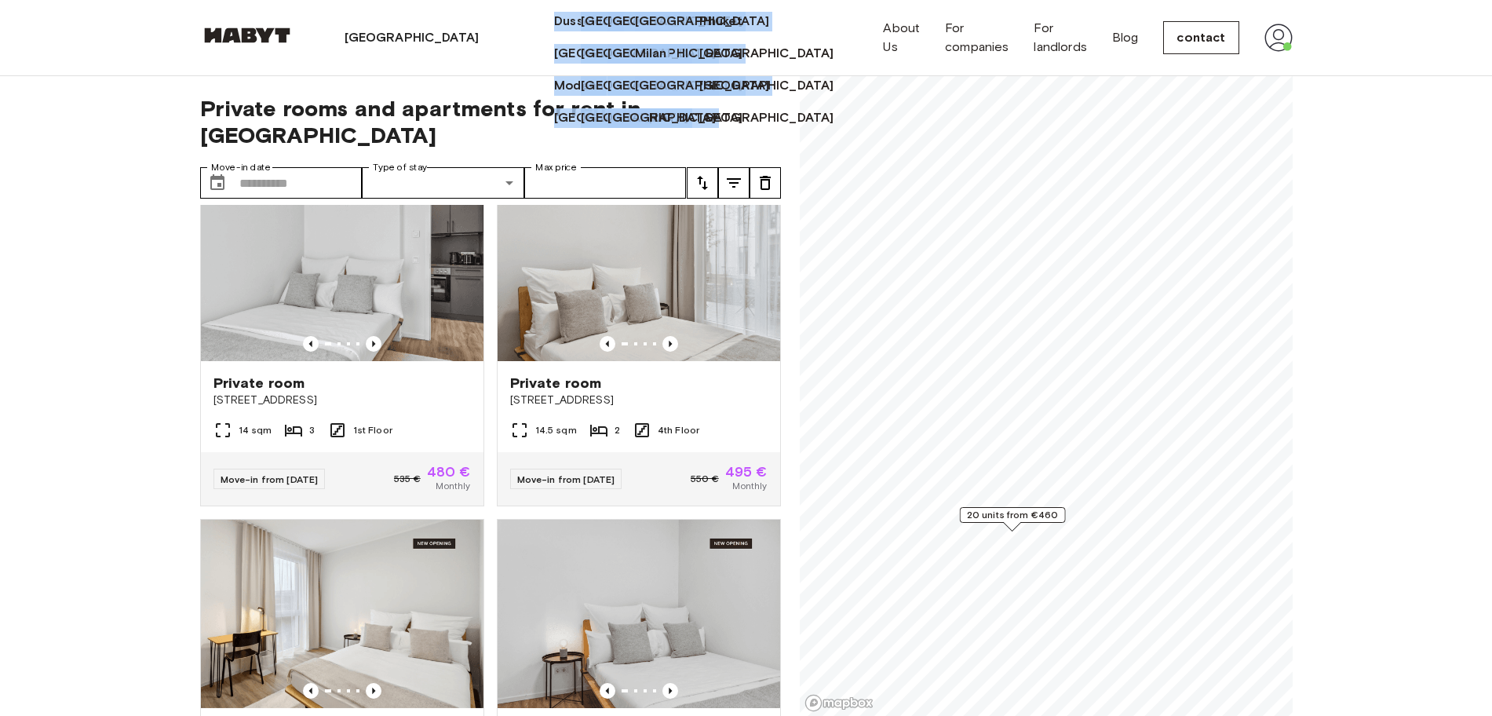
drag, startPoint x: 168, startPoint y: 162, endPoint x: 534, endPoint y: 290, distance: 388.2
click at [535, 178] on div "Europe Amsterdam Berlin Brussels Cologne Dusseldorf Frankfurt Graz Hamburg Leip…" at bounding box center [709, 37] width 348 height 281
copy div "Amsterdam Berlin Brussels Cologne Dusseldorf Frankfurt Graz Hamburg Leipzig Lis…"
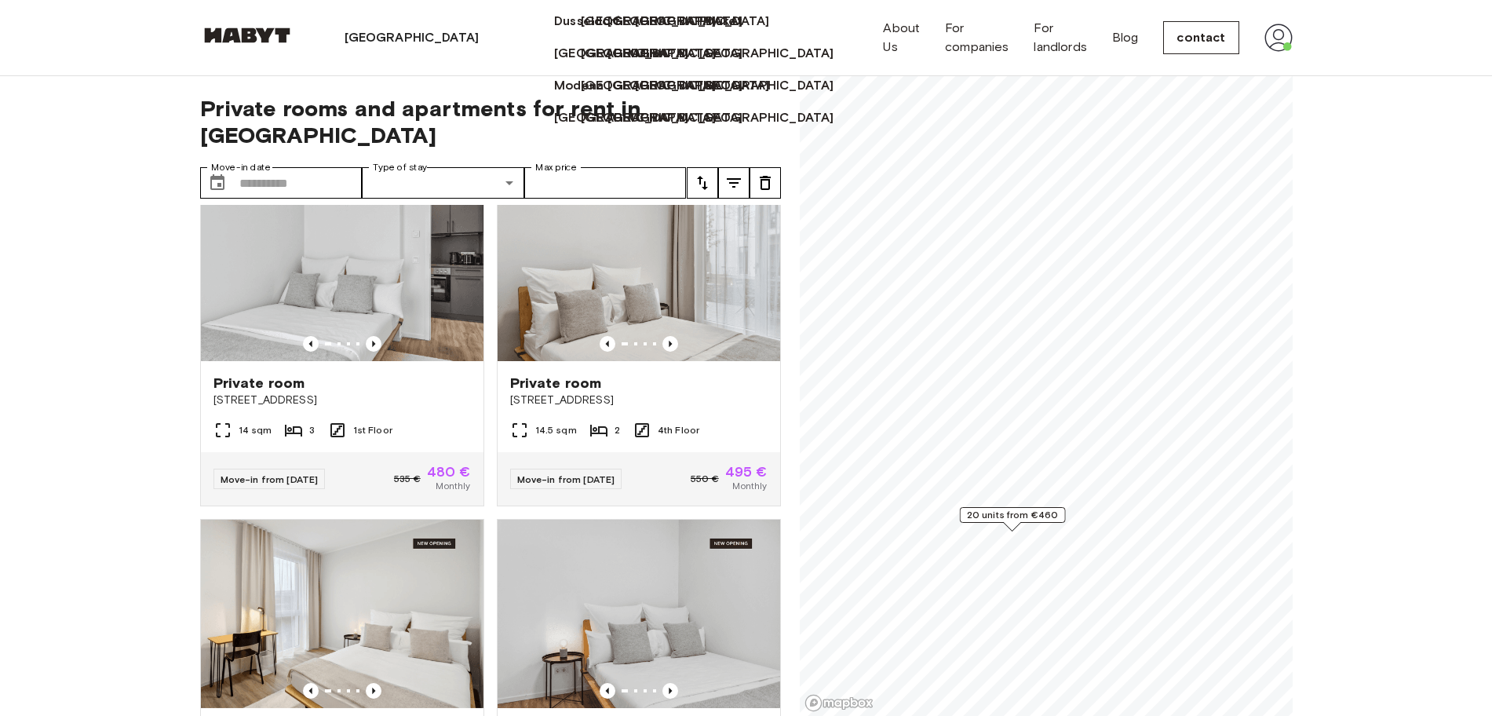
click at [658, 452] on div "Move-in from 04 Nov 25 550 € 495 € Monthly" at bounding box center [639, 478] width 283 height 53
click at [390, 41] on div "[GEOGRAPHIC_DATA]" at bounding box center [415, 37] width 242 height 75
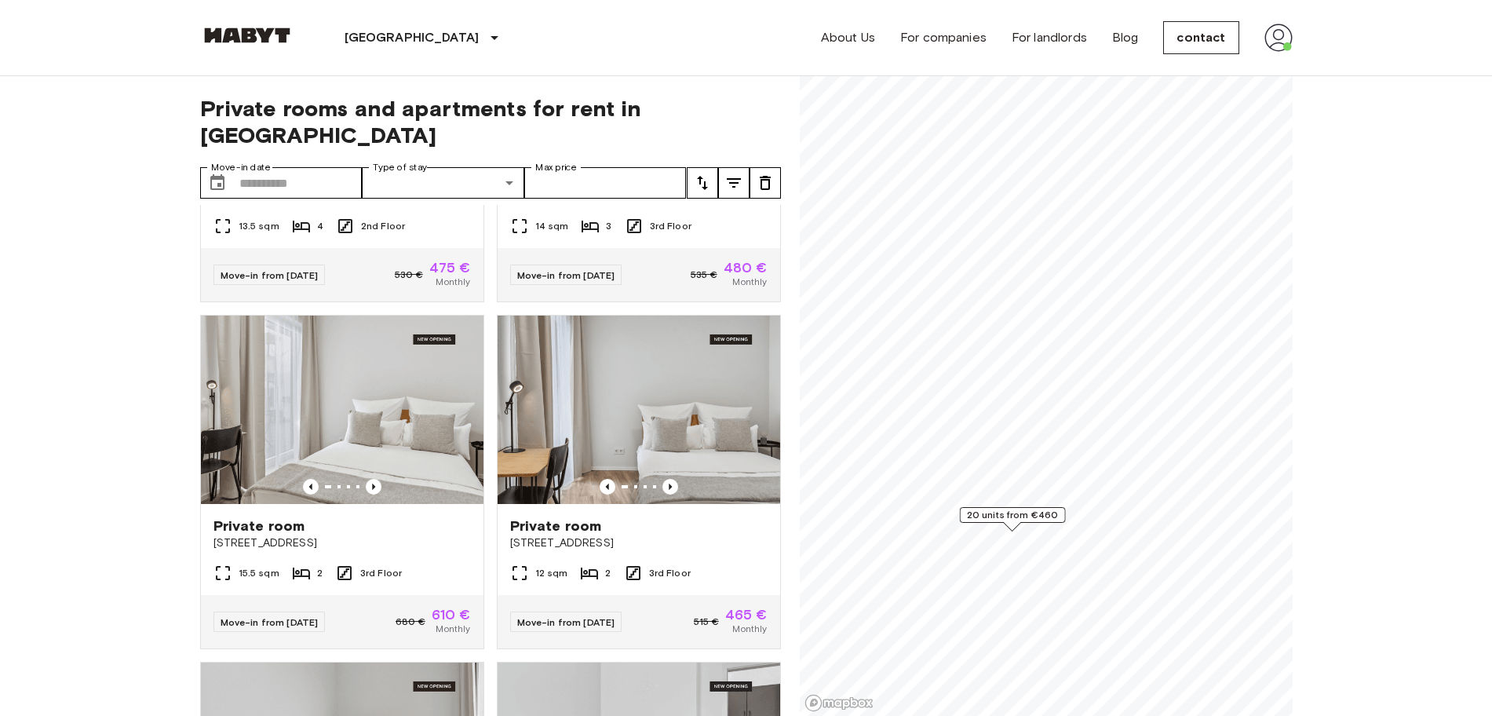
scroll to position [8998, 0]
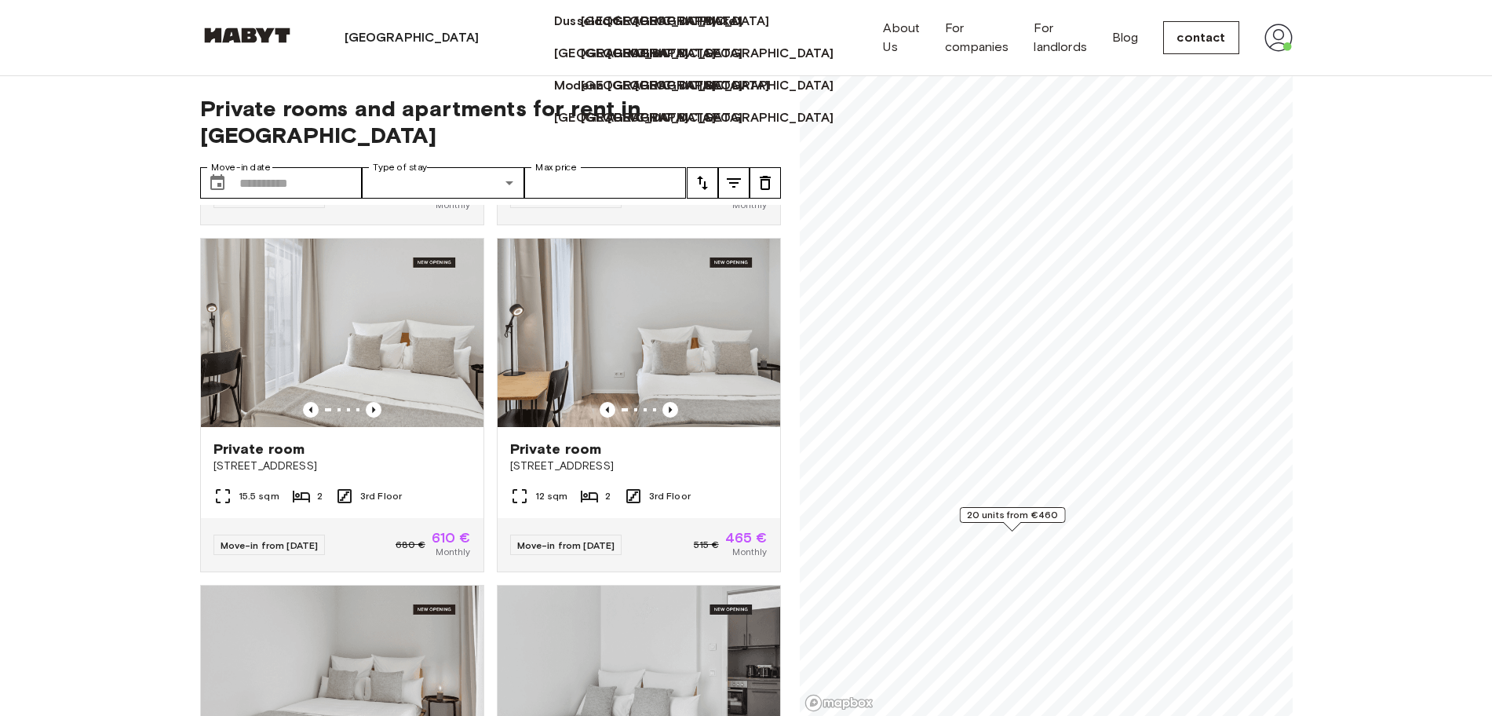
click at [373, 36] on font "[GEOGRAPHIC_DATA]" at bounding box center [412, 37] width 135 height 15
click at [388, 32] on div "[GEOGRAPHIC_DATA]" at bounding box center [415, 37] width 242 height 75
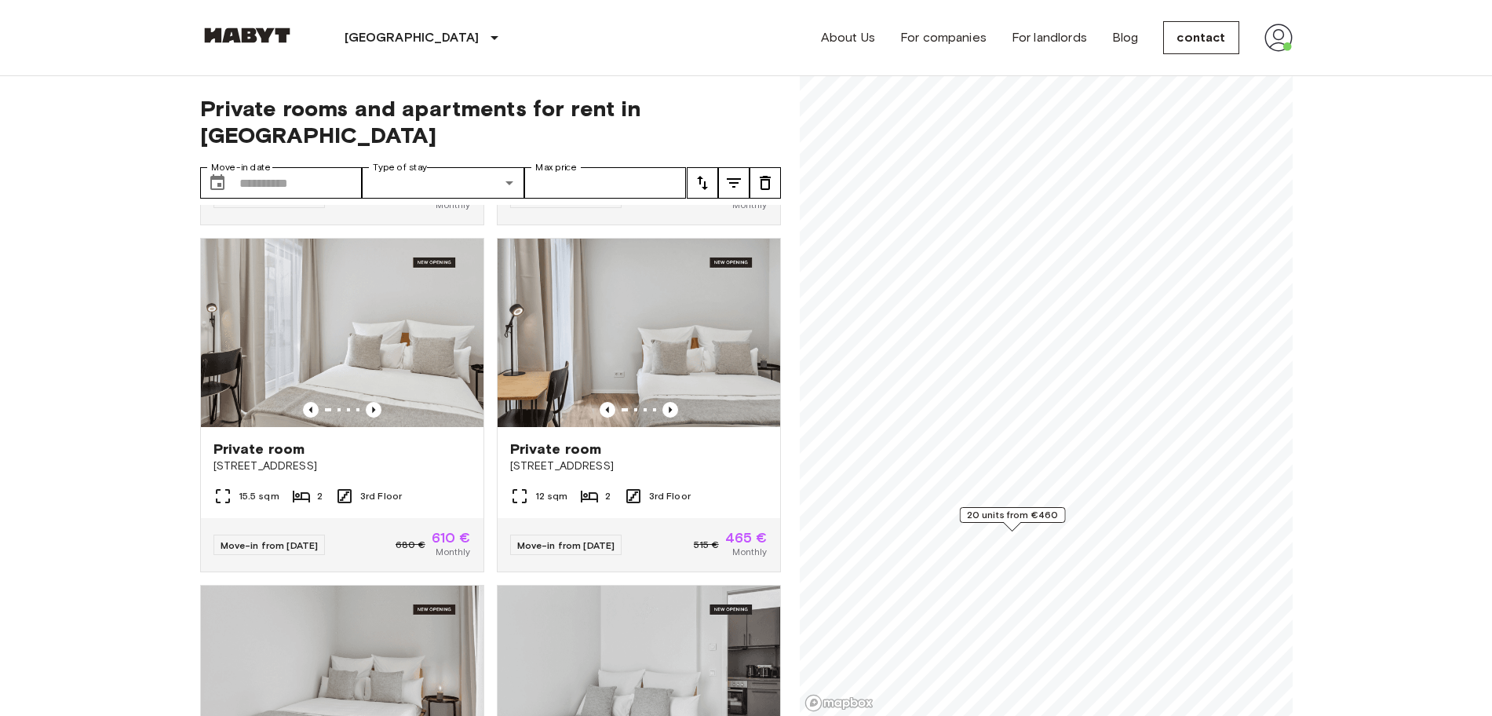
click at [485, 42] on icon at bounding box center [494, 37] width 19 height 19
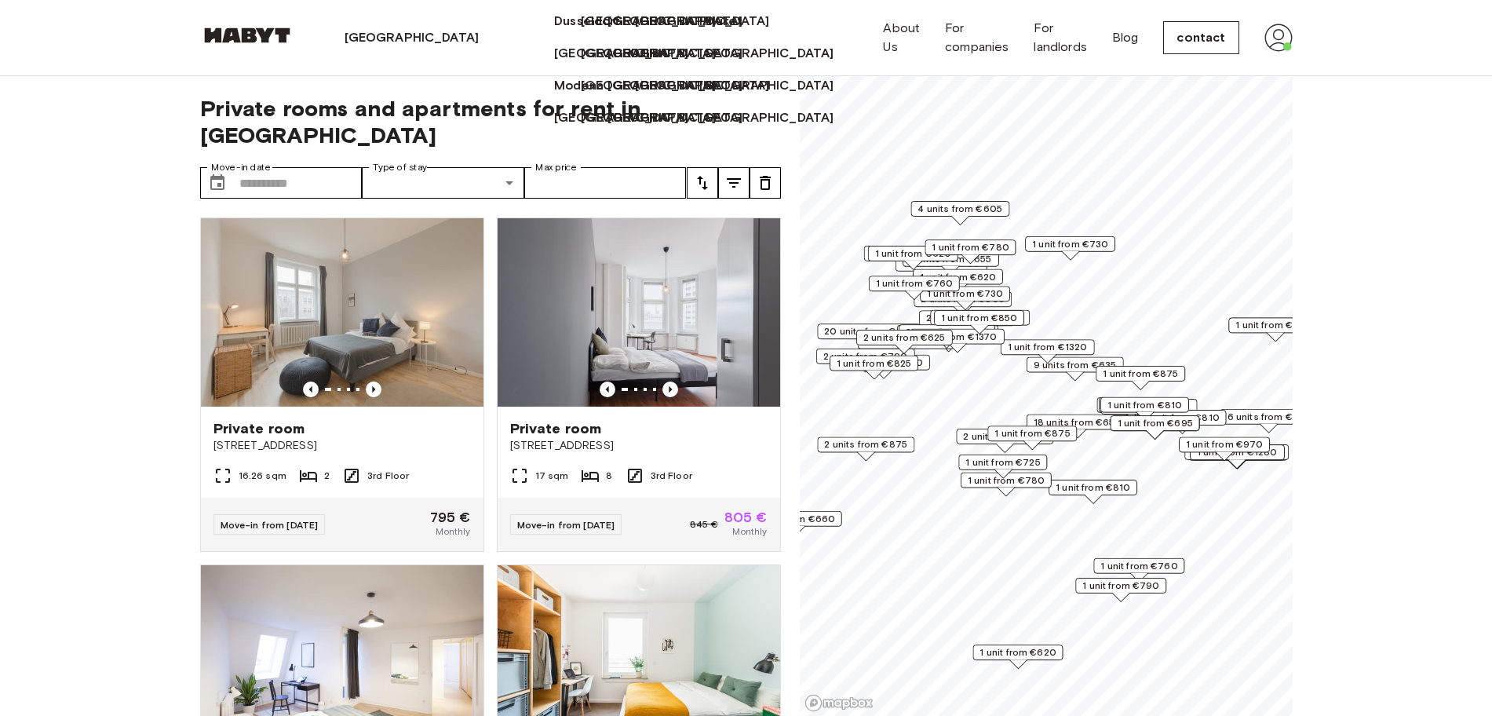
click at [383, 46] on div "[GEOGRAPHIC_DATA]" at bounding box center [415, 37] width 242 height 75
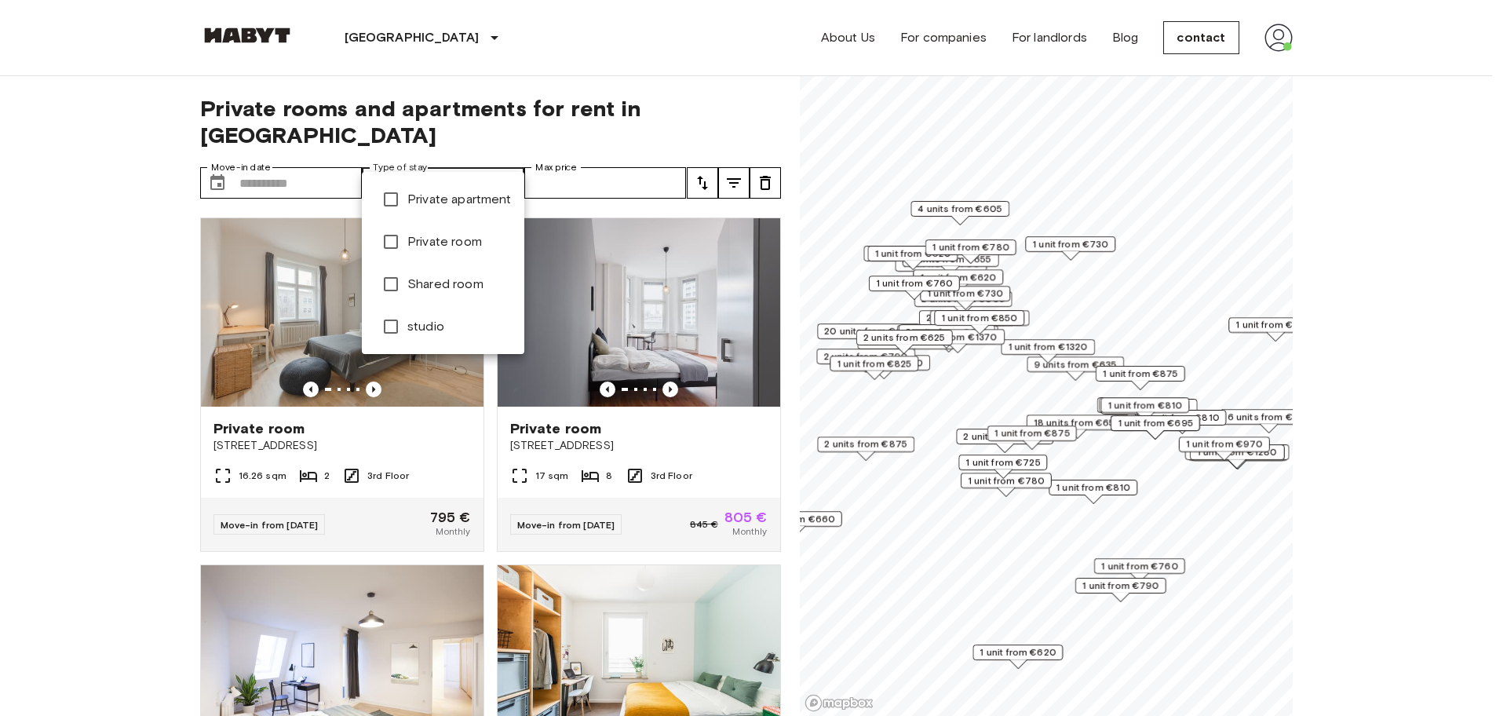
type input "**********"
click at [108, 461] on div at bounding box center [753, 358] width 1507 height 716
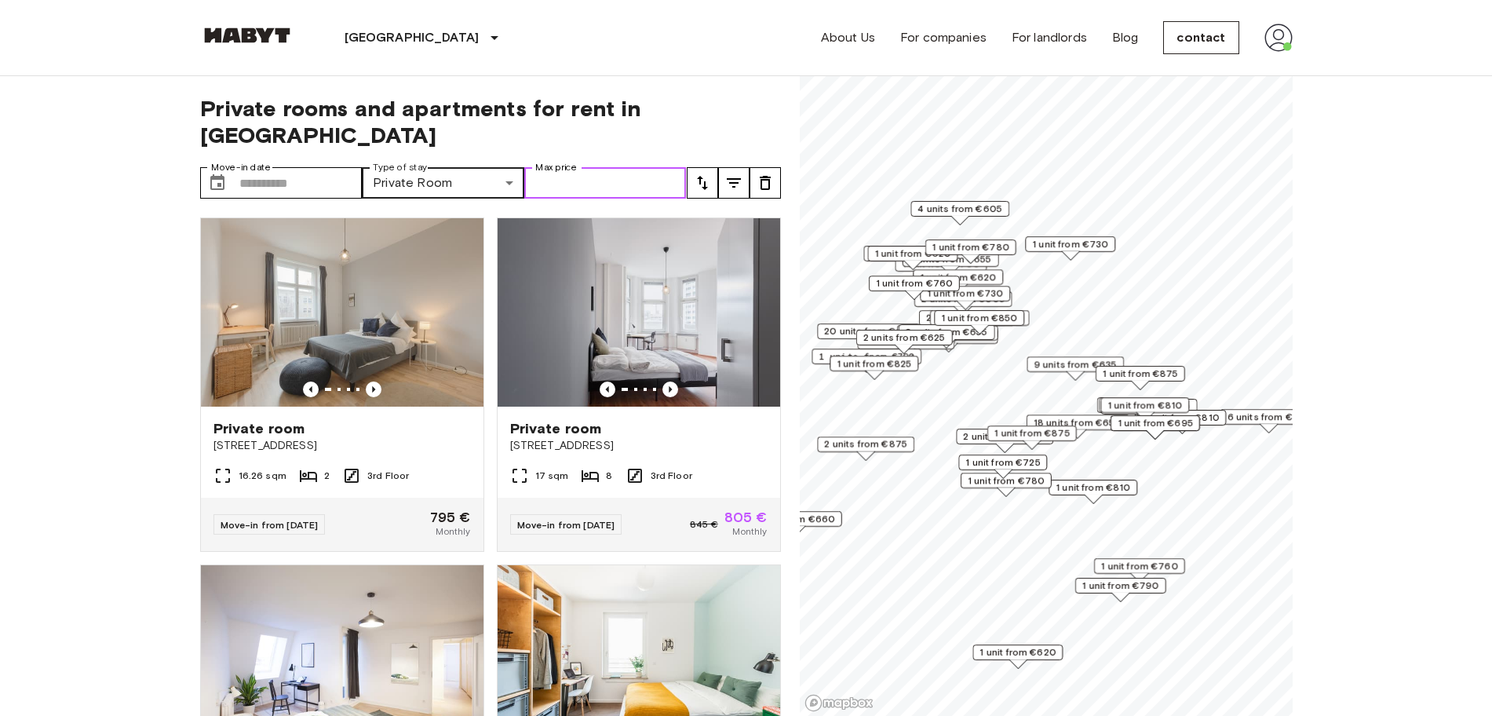
click at [595, 167] on input "Max price" at bounding box center [605, 182] width 162 height 31
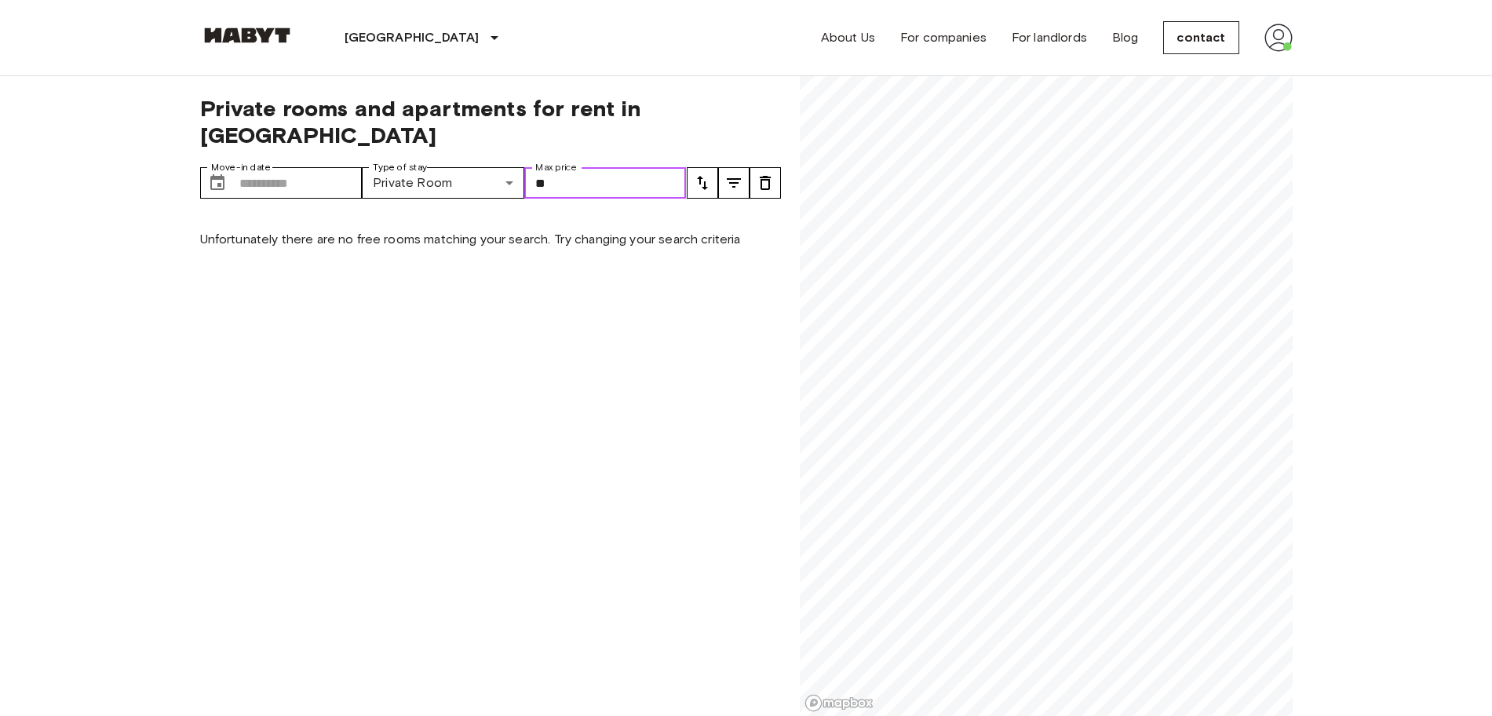
type input "*"
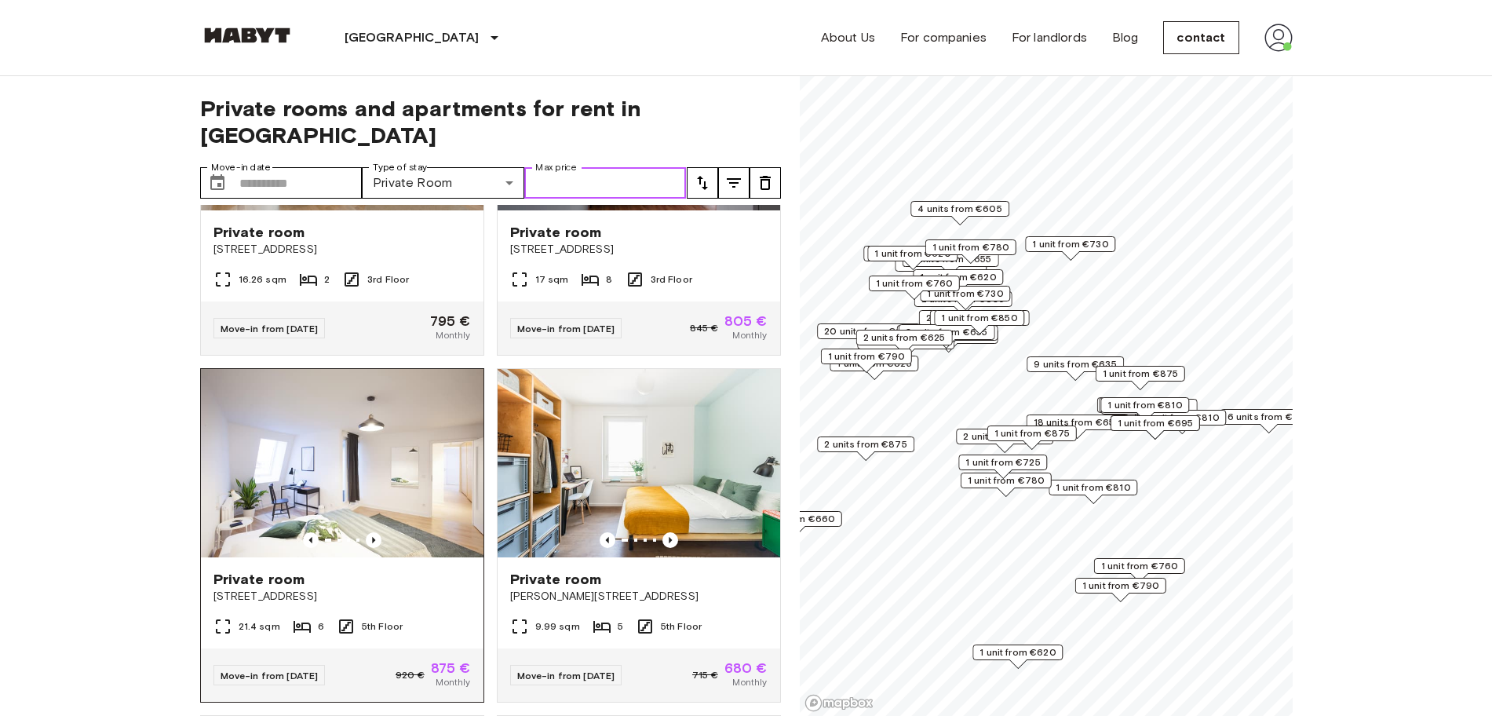
scroll to position [392, 0]
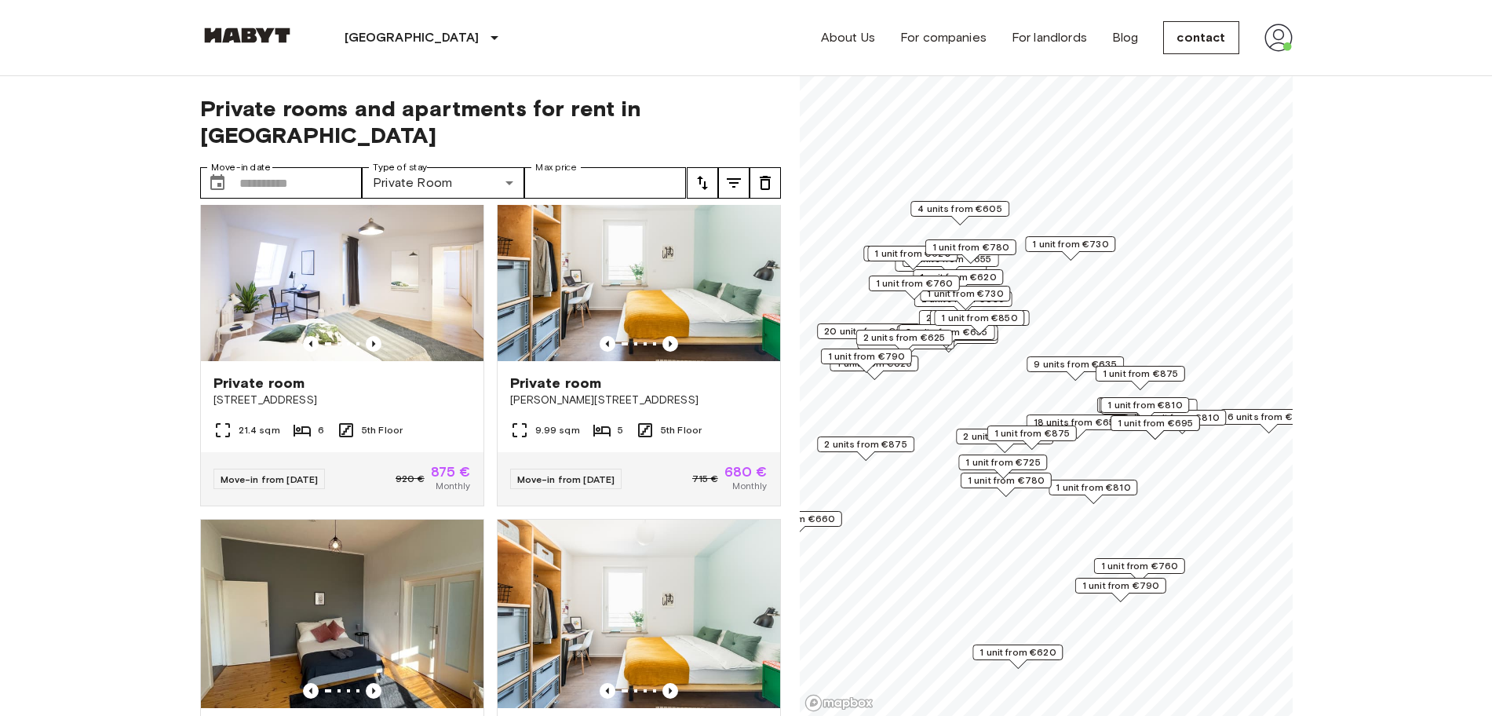
click at [738, 173] on icon "tune" at bounding box center [733, 182] width 19 height 19
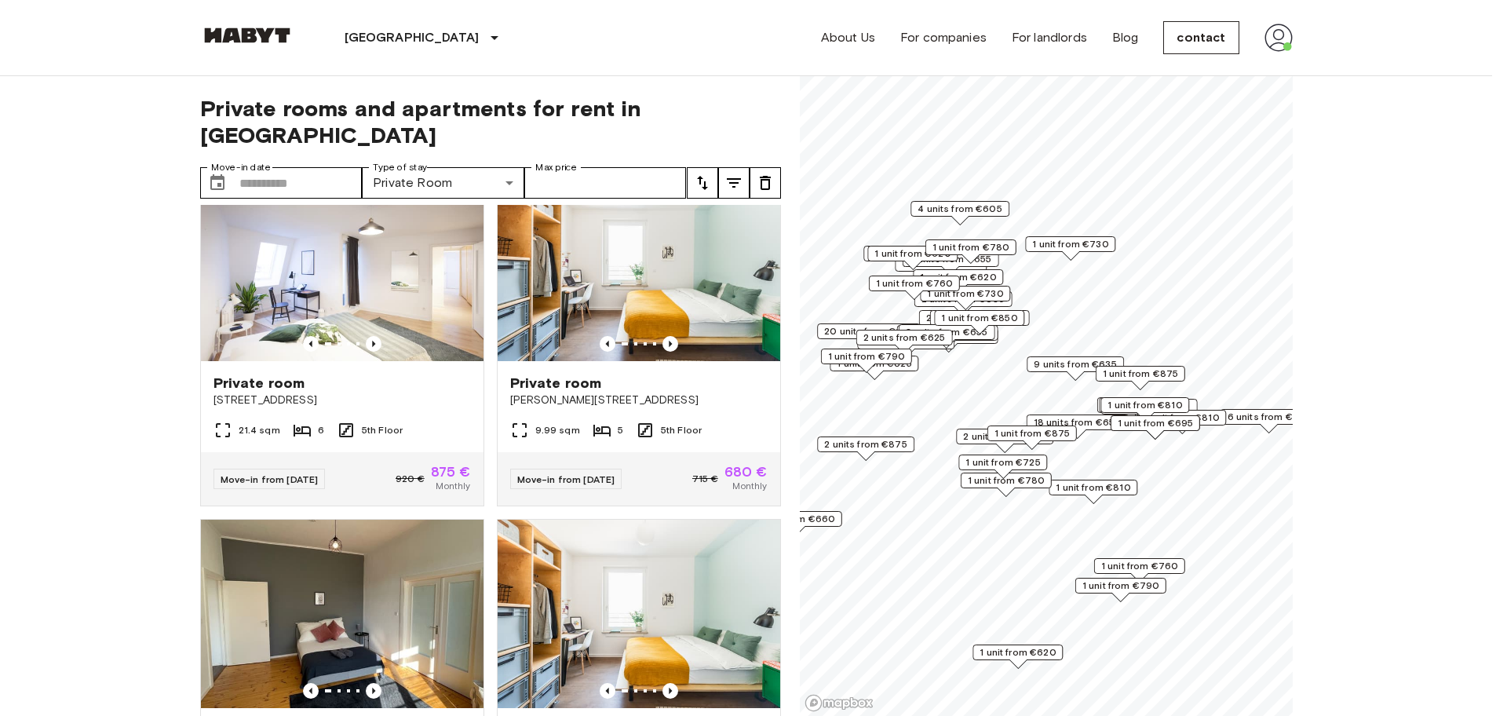
type input "****"
type input "**"
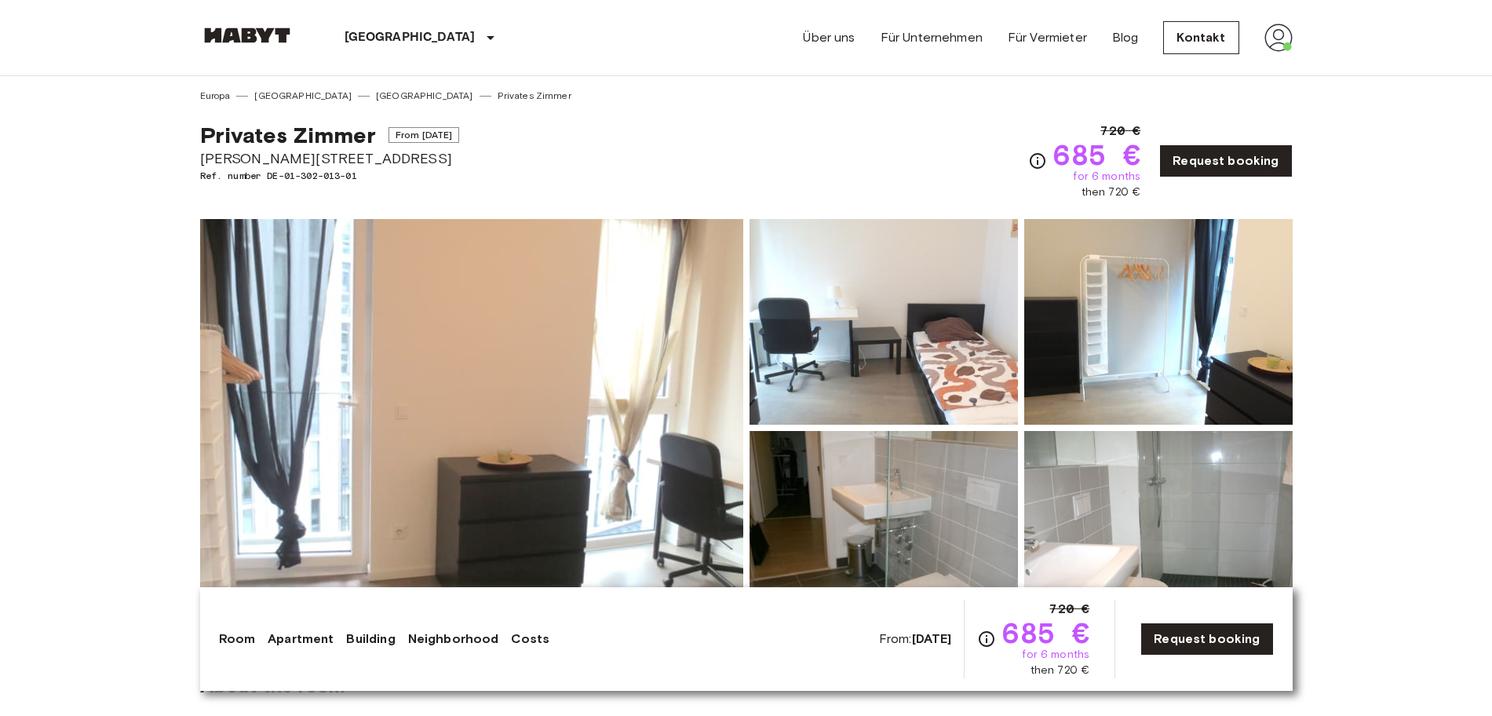
click at [1179, 322] on img at bounding box center [1158, 322] width 268 height 206
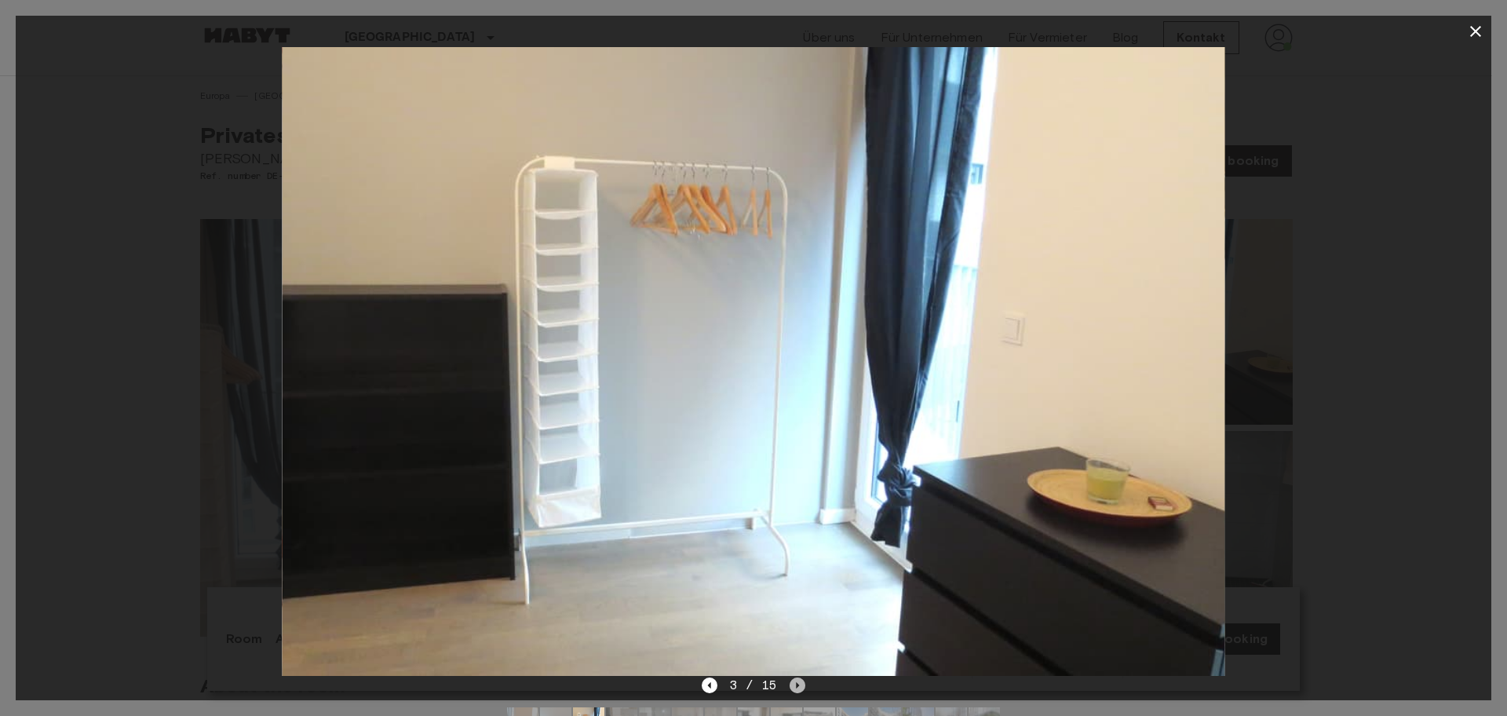
click at [789, 689] on icon "Next image" at bounding box center [797, 685] width 16 height 16
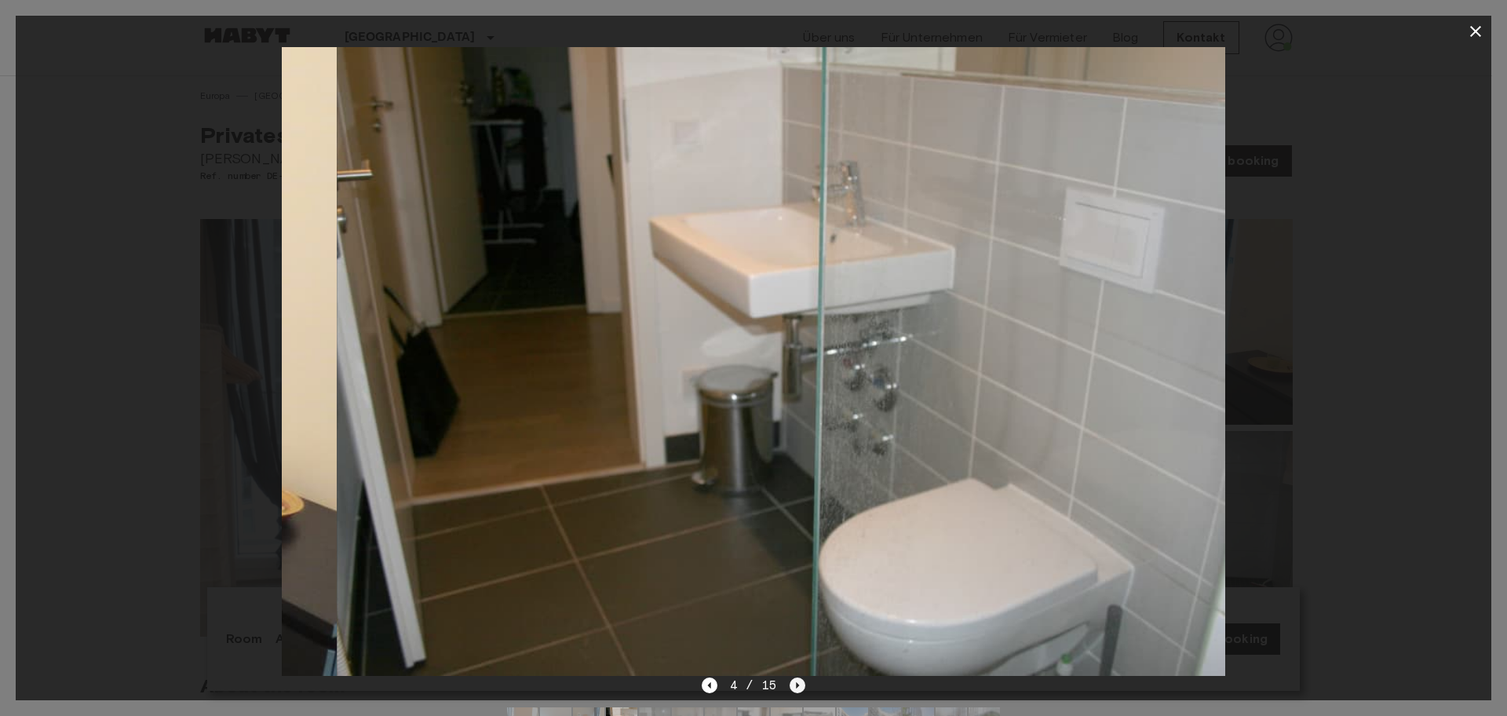
click at [793, 687] on icon "Next image" at bounding box center [797, 685] width 16 height 16
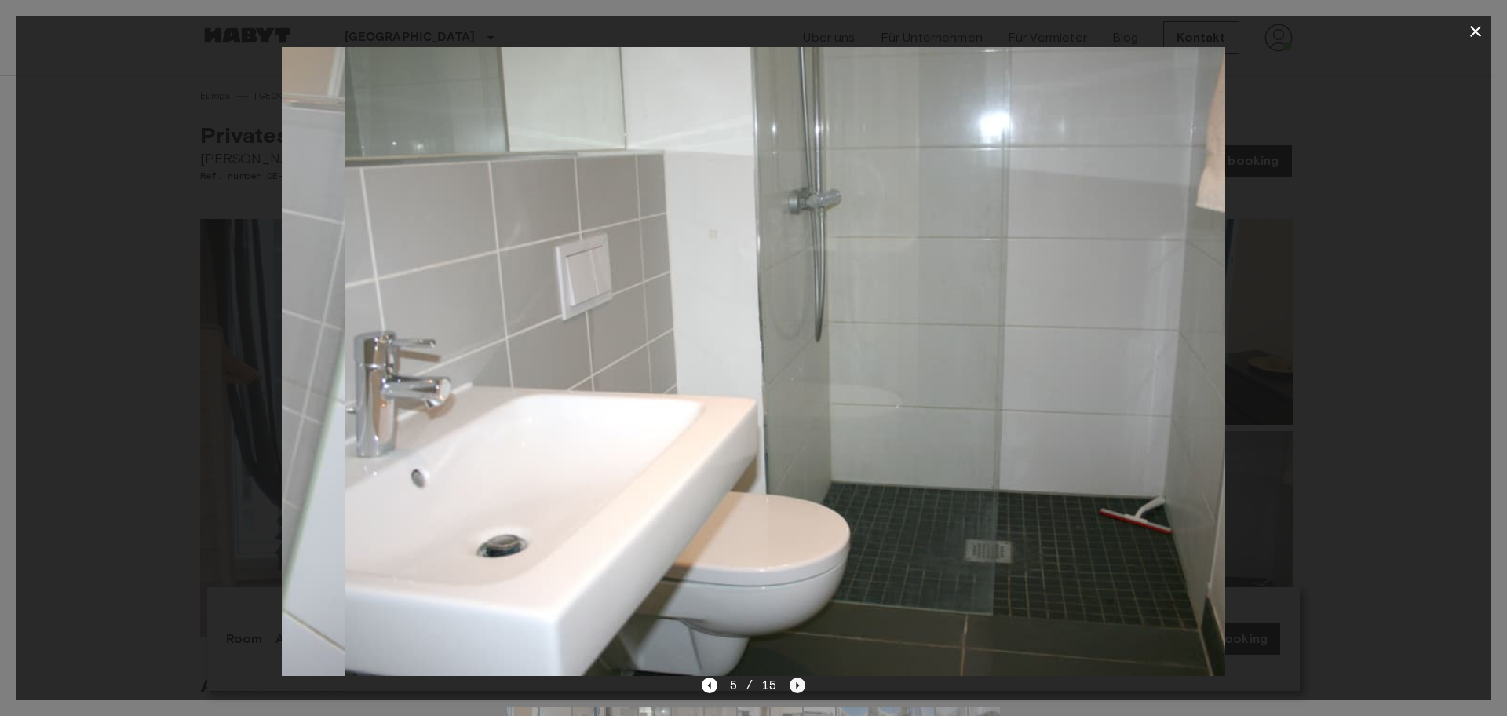
click at [793, 687] on icon "Next image" at bounding box center [797, 685] width 16 height 16
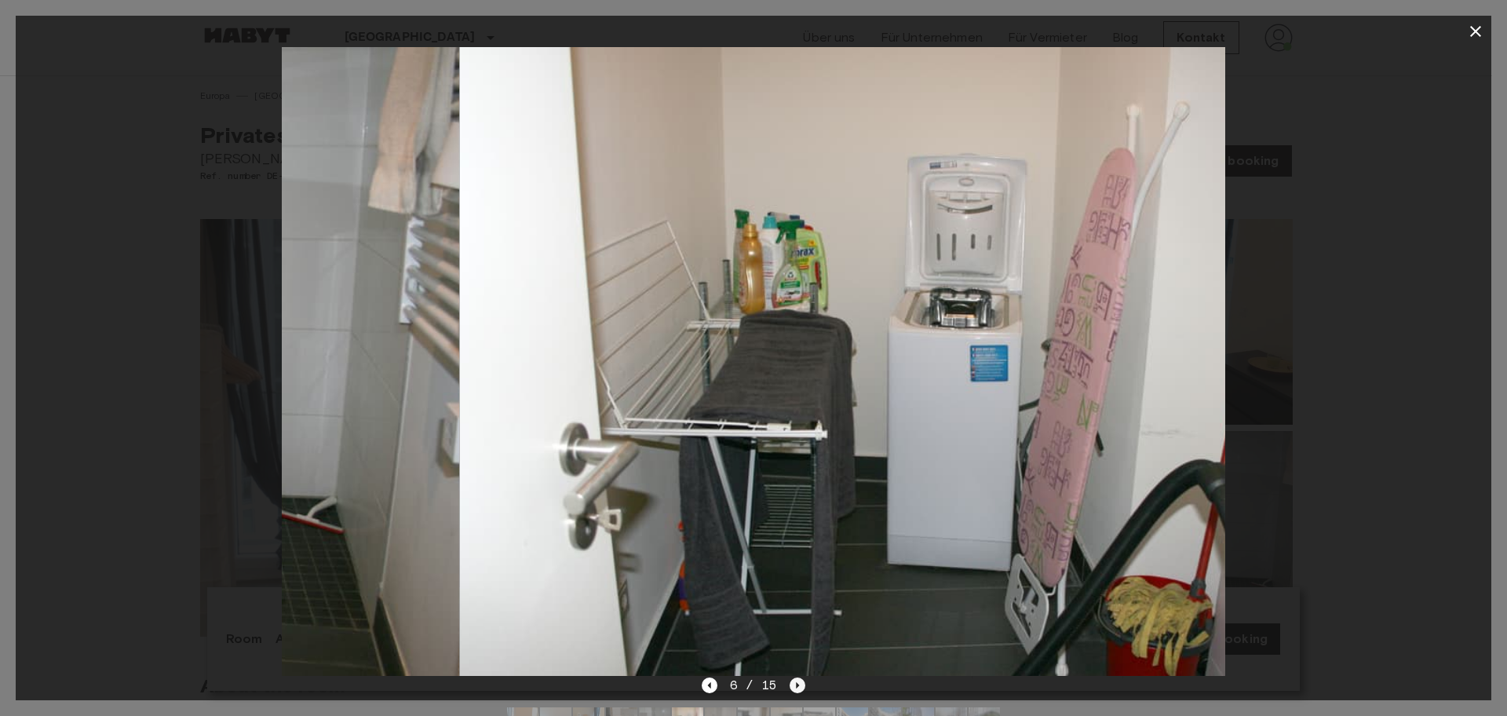
click at [793, 687] on icon "Next image" at bounding box center [797, 685] width 16 height 16
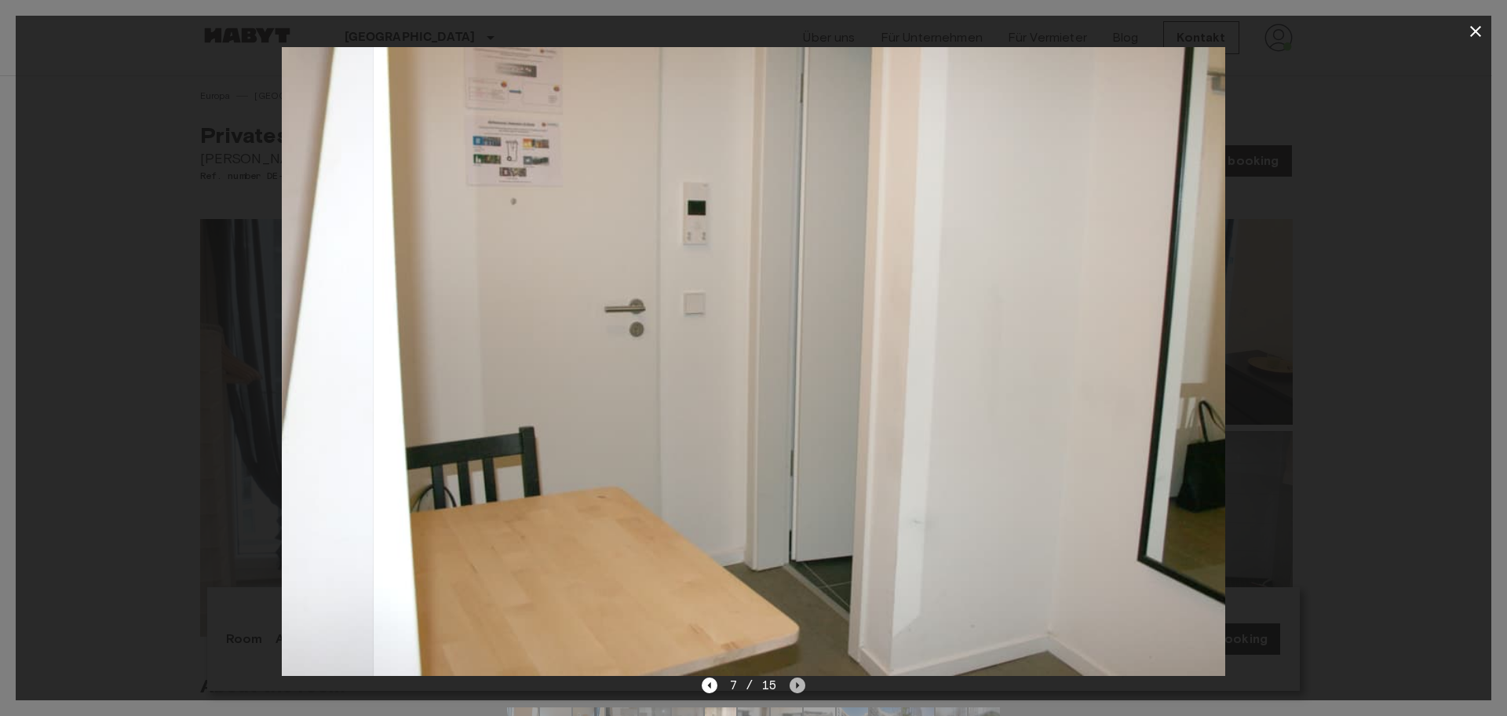
click at [793, 687] on icon "Next image" at bounding box center [797, 685] width 16 height 16
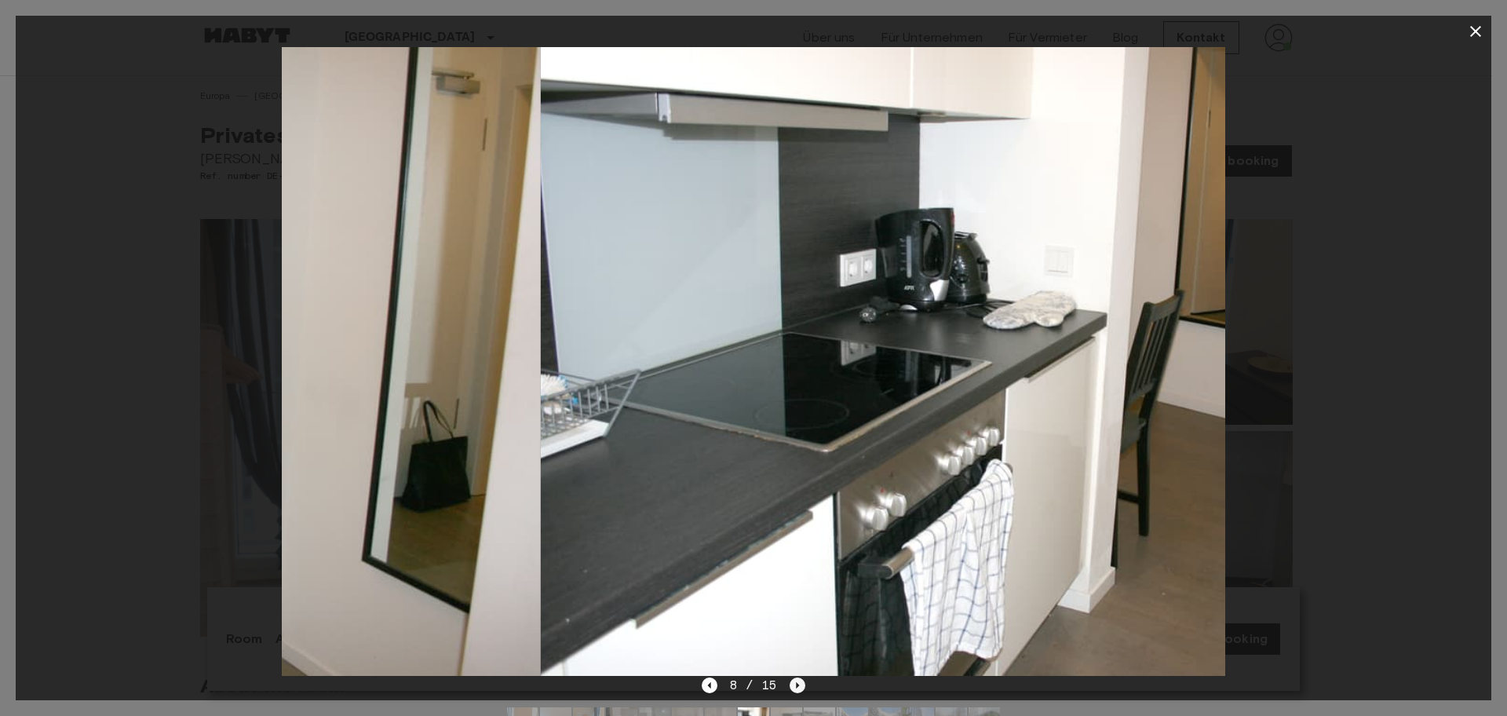
click at [793, 687] on icon "Next image" at bounding box center [797, 685] width 16 height 16
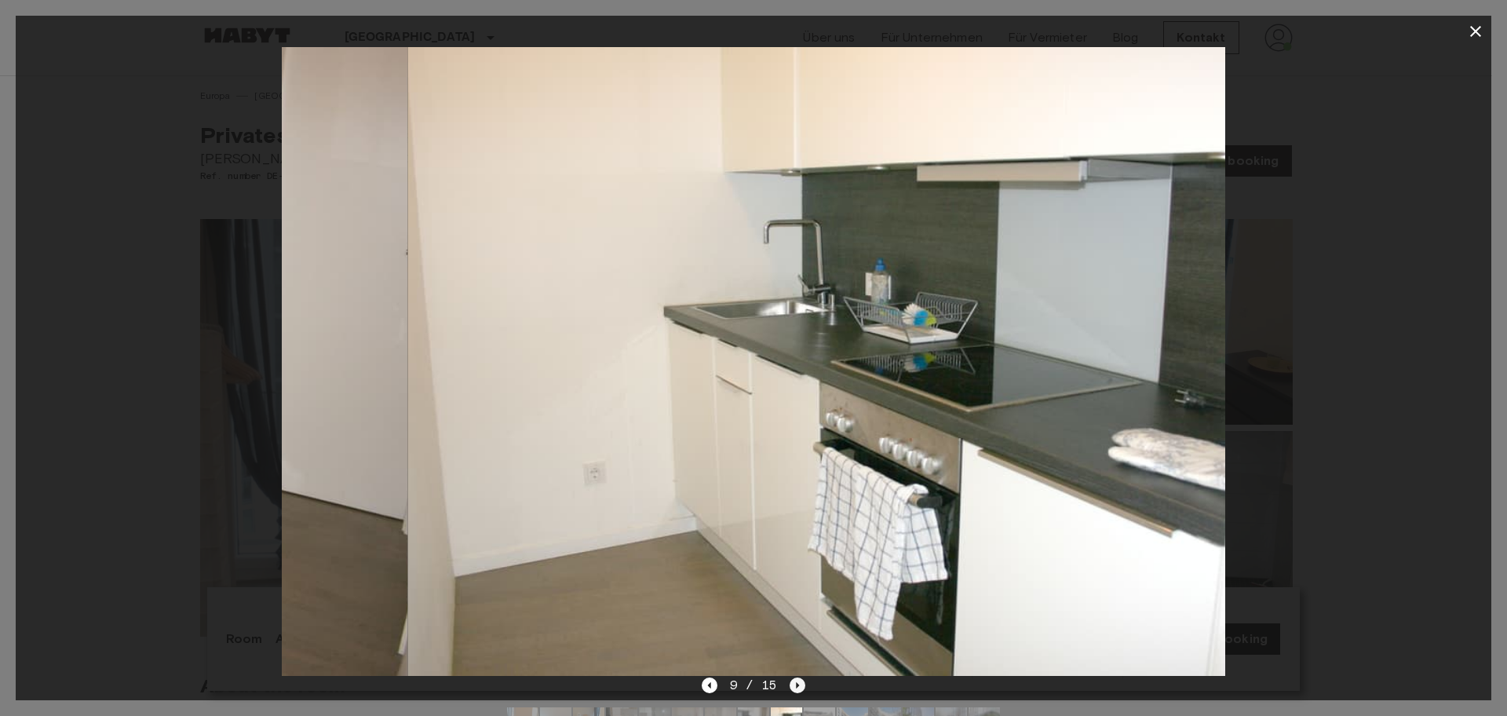
click at [793, 687] on icon "Next image" at bounding box center [797, 685] width 16 height 16
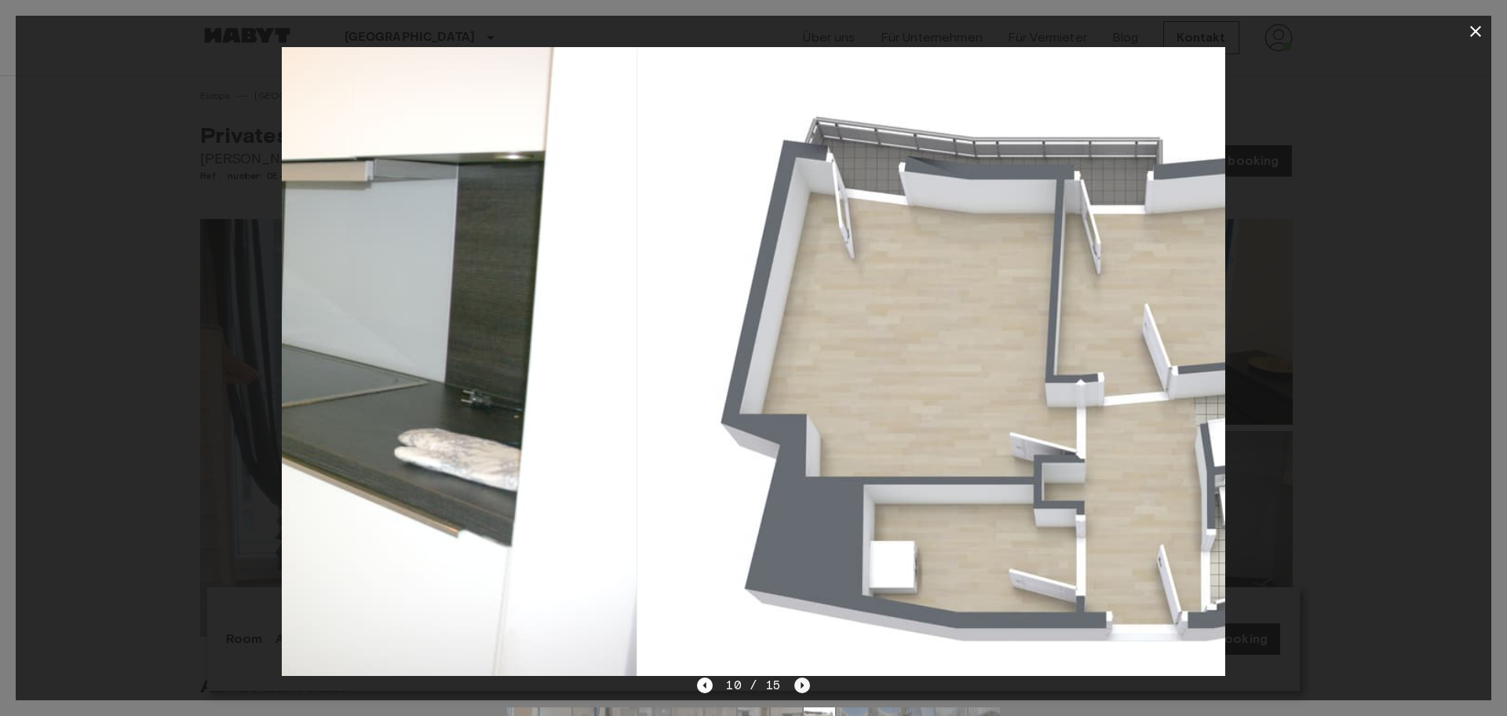
click at [794, 687] on icon "Next image" at bounding box center [802, 685] width 16 height 16
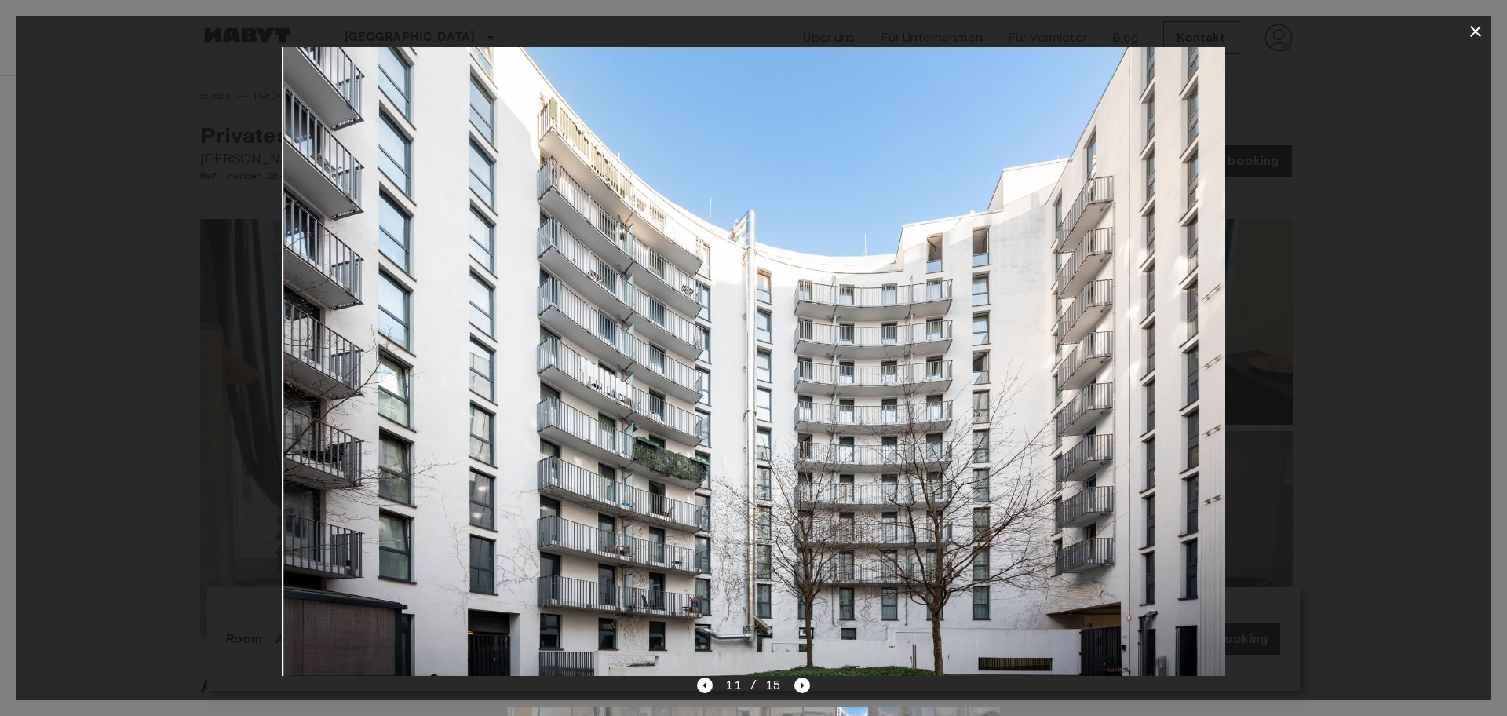
click at [714, 684] on div "11 / 15" at bounding box center [753, 685] width 112 height 19
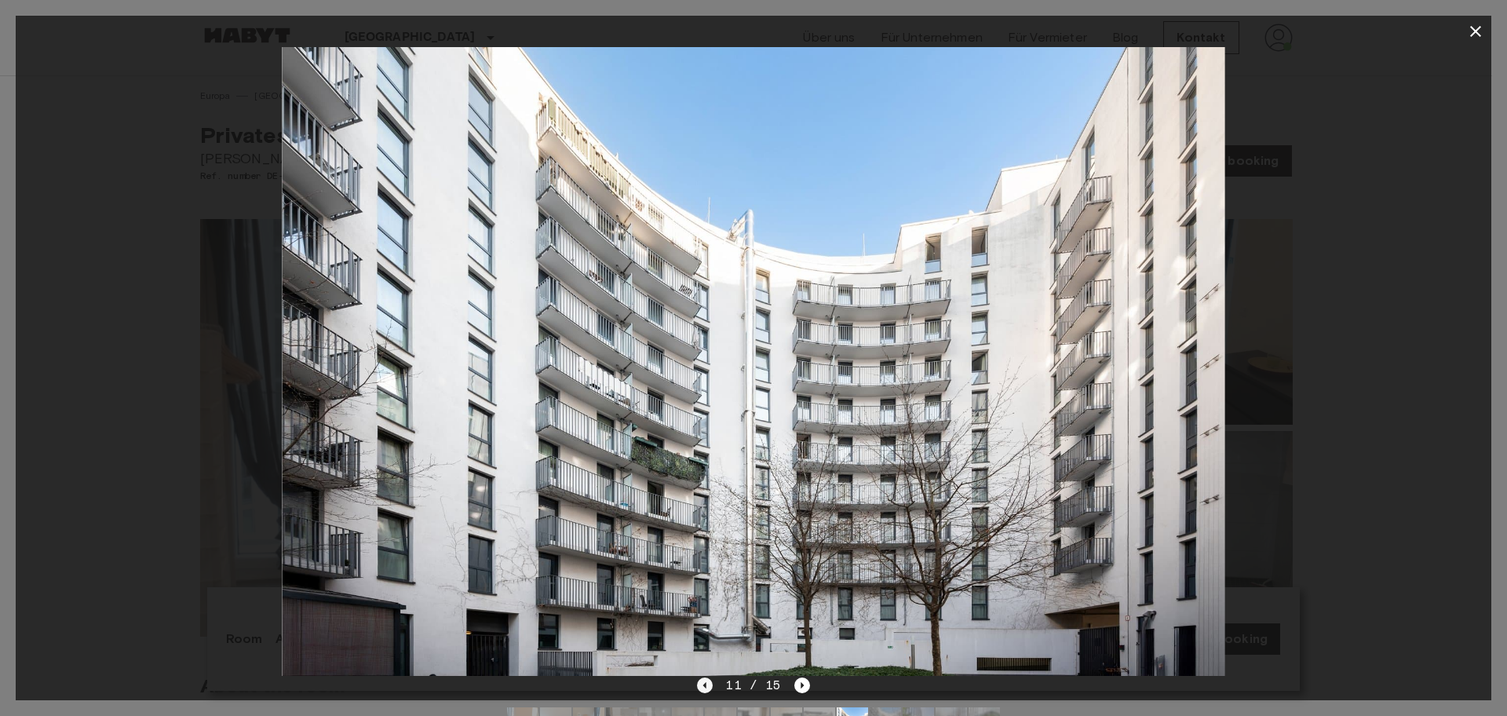
click at [711, 687] on icon "Previous image" at bounding box center [705, 685] width 16 height 16
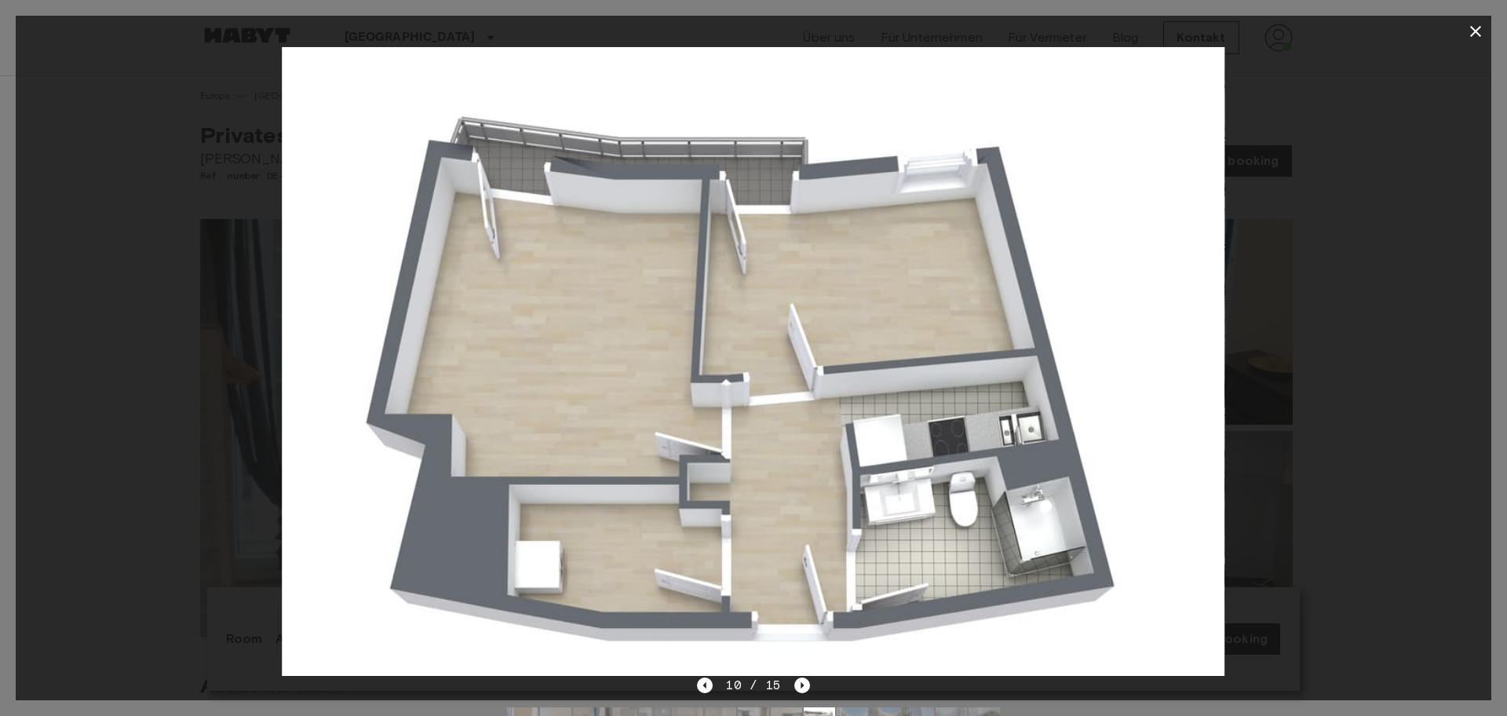
click at [1474, 33] on icon "button" at bounding box center [1475, 31] width 11 height 11
